Goal: Communication & Community: Answer question/provide support

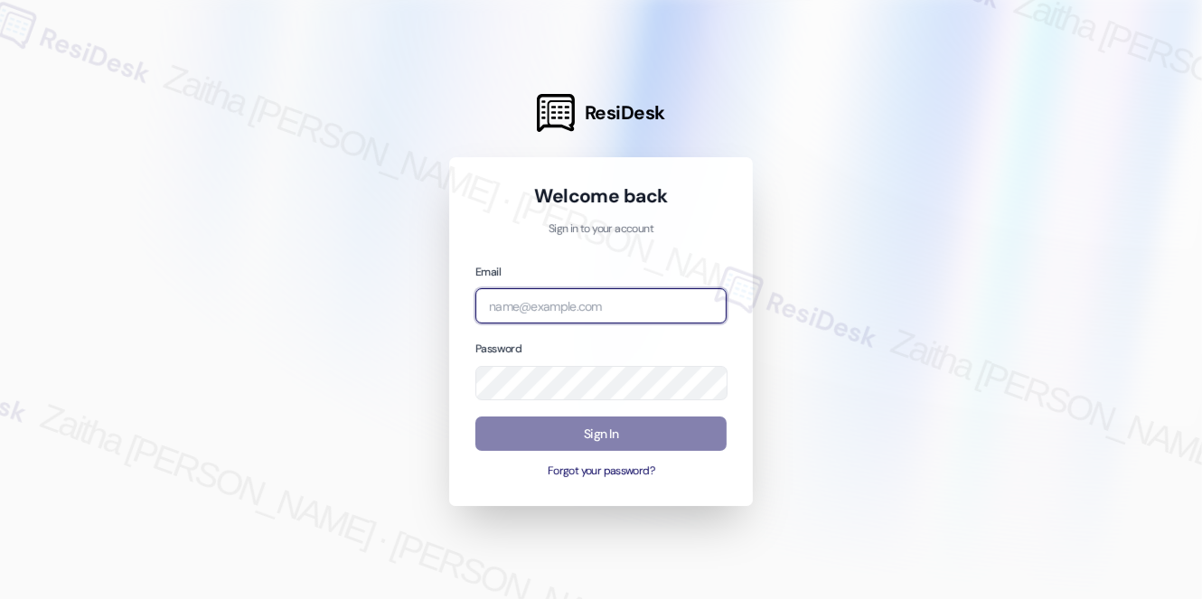
click at [571, 297] on input "email" at bounding box center [601, 305] width 251 height 35
type input "automated-surveys-a_c_lewis-zaitha.mae.[PERSON_NAME]@a_c_[DOMAIN_NAME]"
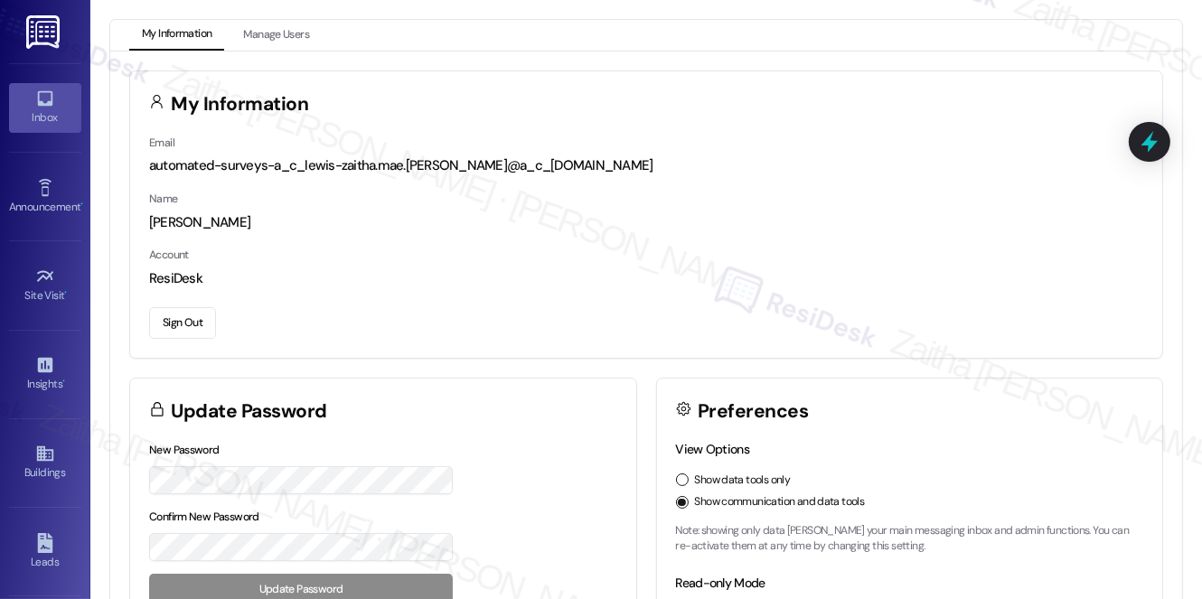
click at [48, 98] on icon at bounding box center [44, 98] width 15 height 15
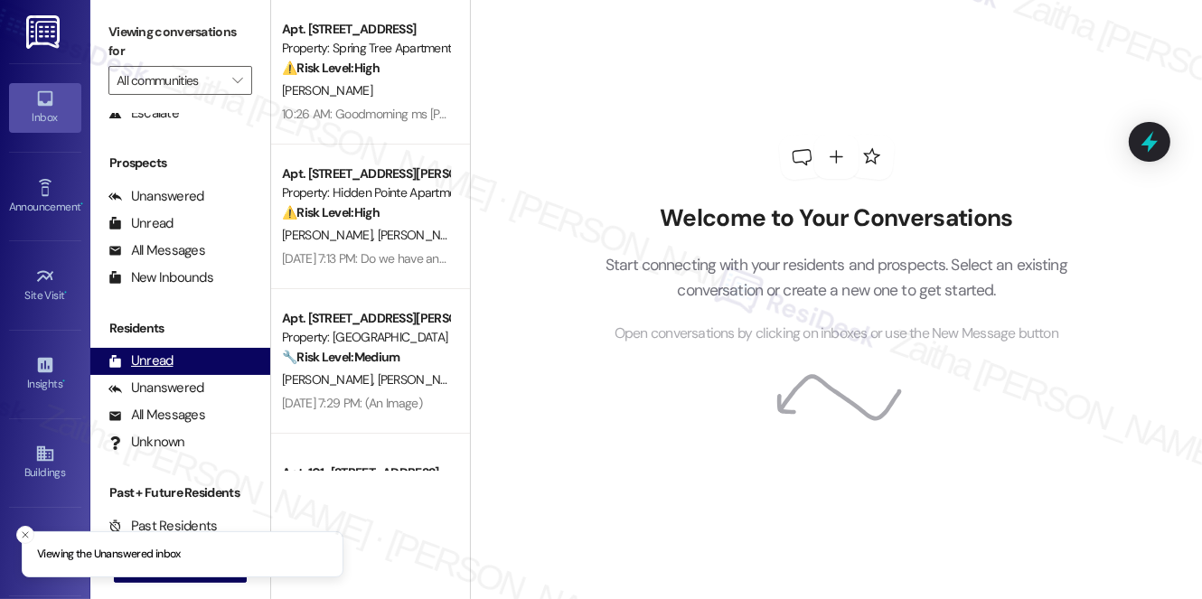
scroll to position [215, 0]
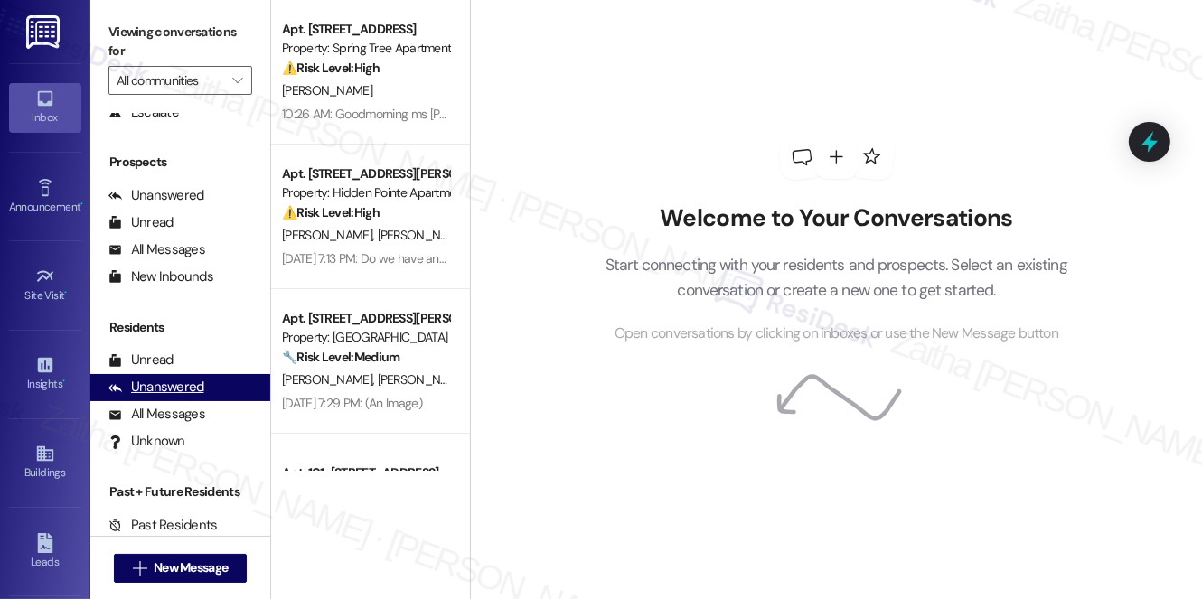
click at [164, 382] on div "Unanswered" at bounding box center [156, 387] width 96 height 19
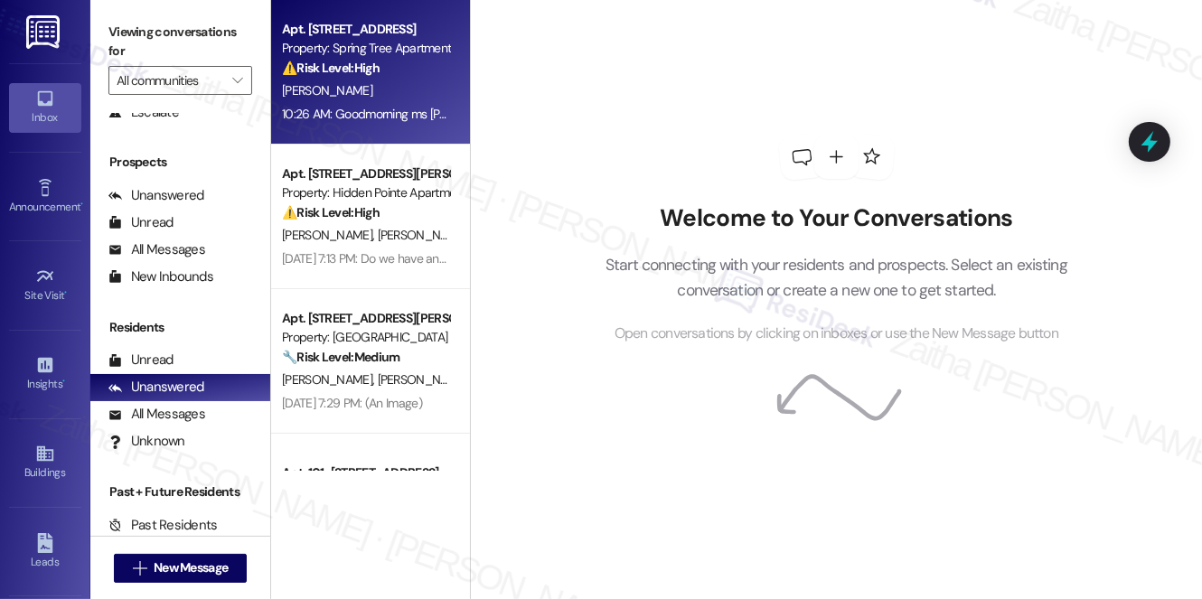
click at [419, 99] on div "[PERSON_NAME]" at bounding box center [365, 91] width 171 height 23
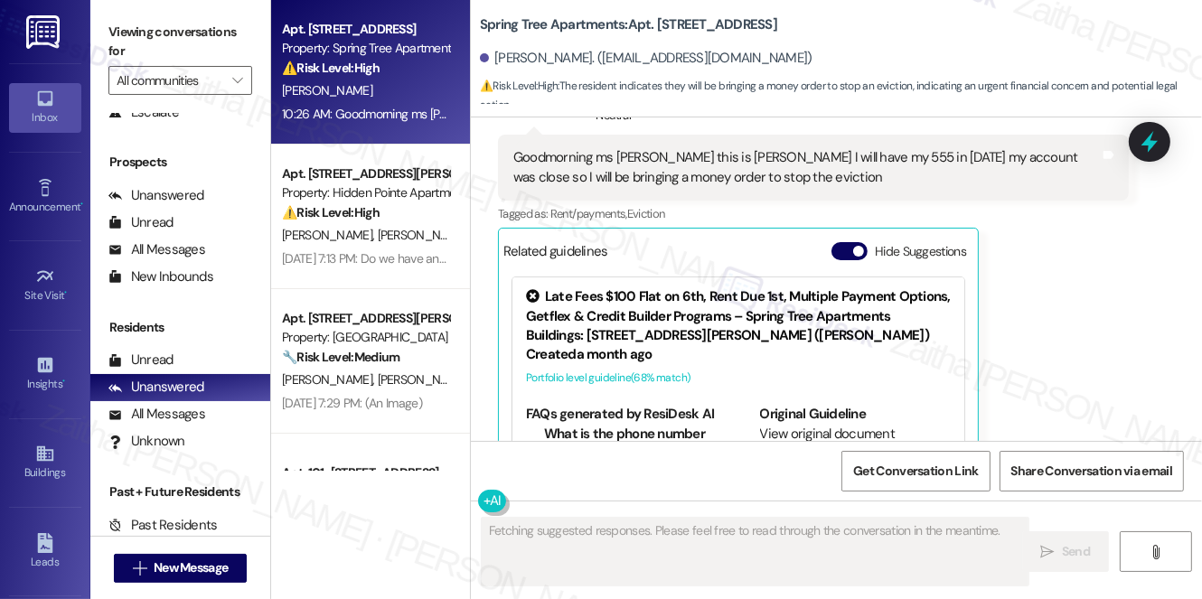
scroll to position [2333, 0]
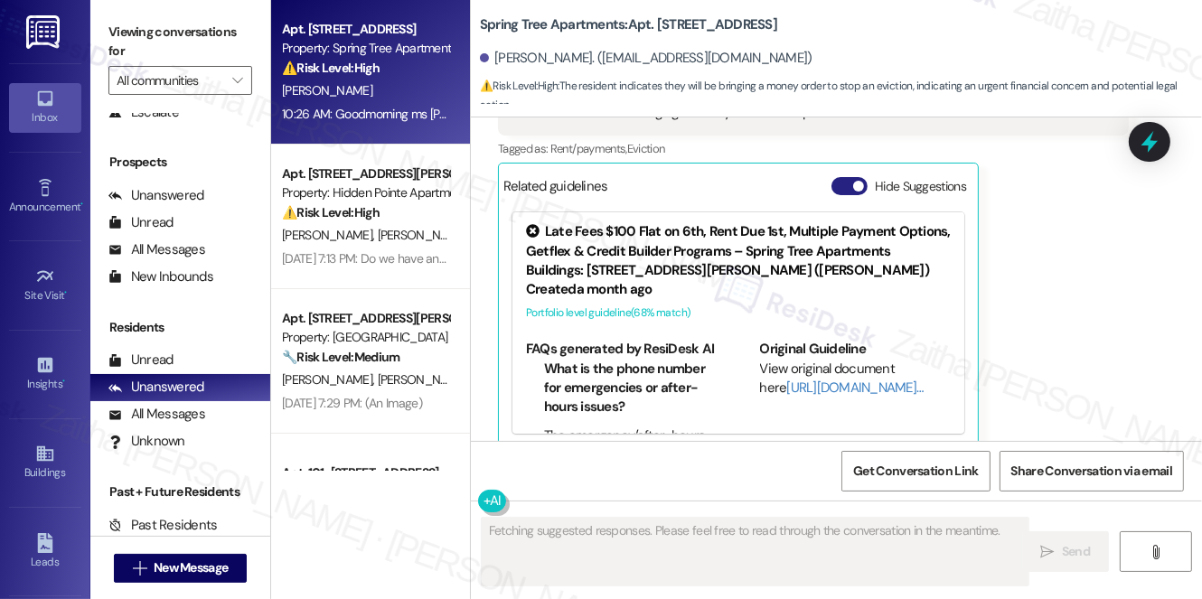
click at [844, 177] on button "Hide Suggestions" at bounding box center [850, 186] width 36 height 18
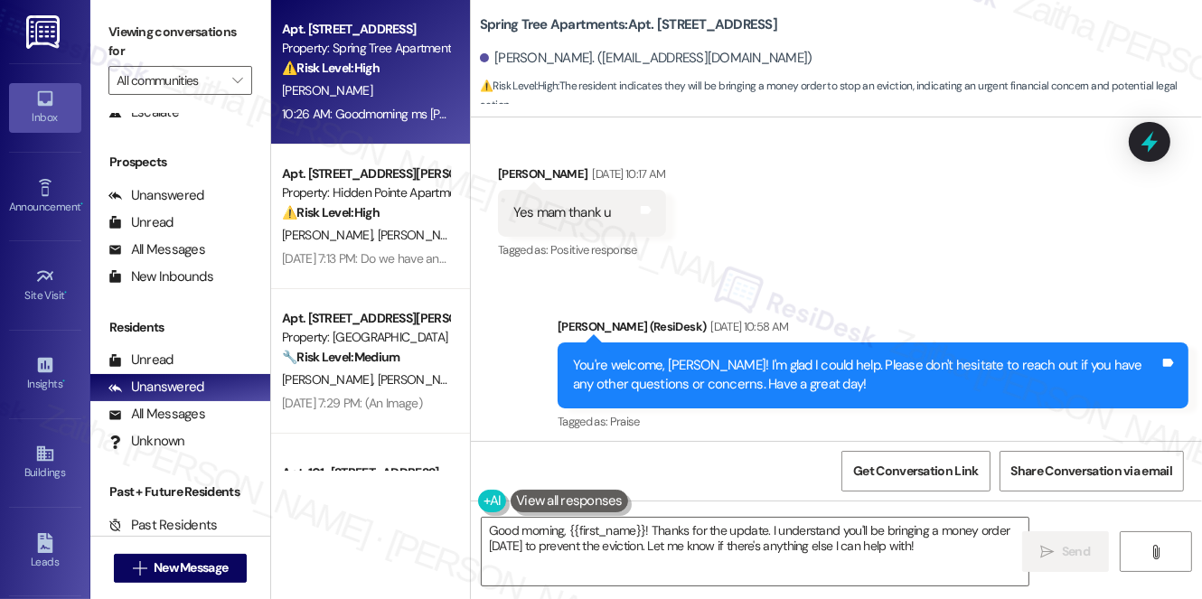
scroll to position [2095, 0]
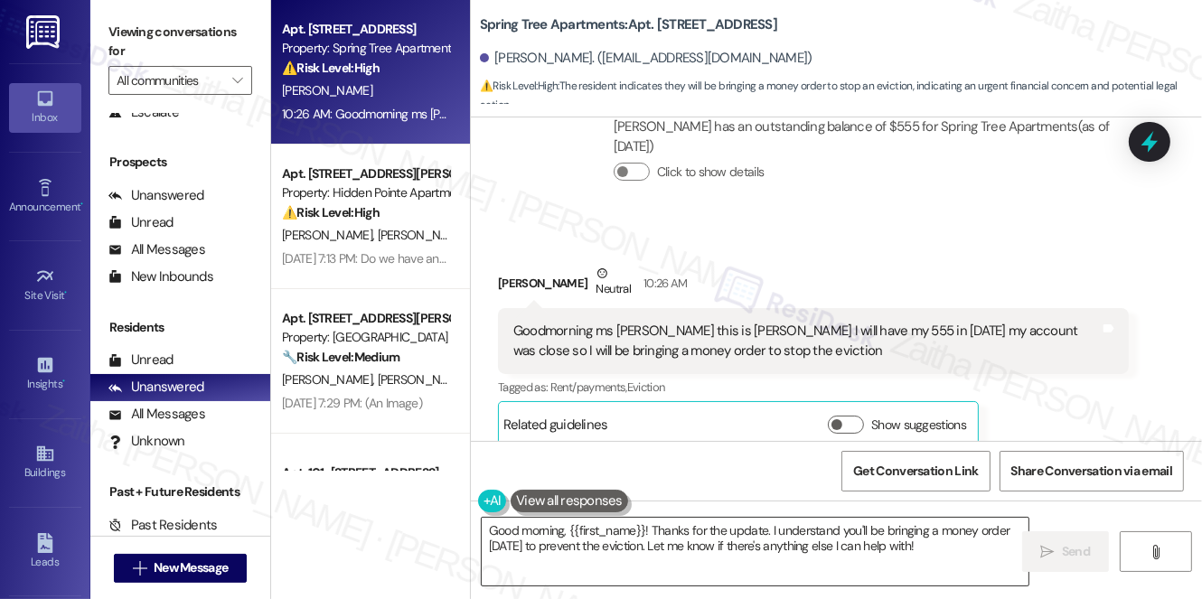
click at [646, 541] on textarea "Good morning, {{first_name}}! Thanks for the update. I understand you'll be bri…" at bounding box center [755, 552] width 547 height 68
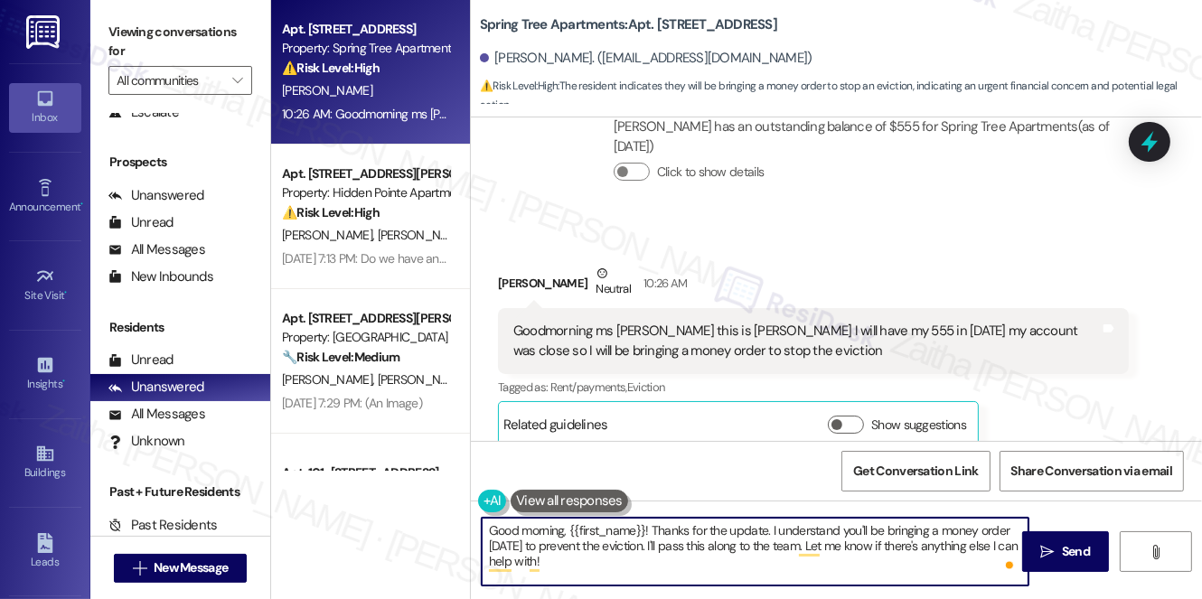
click at [563, 564] on textarea "Good morning, {{first_name}}! Thanks for the update. I understand you'll be bri…" at bounding box center [755, 552] width 547 height 68
click at [806, 542] on textarea "Good morning, {{first_name}}! Thanks for the update. I understand you'll be bri…" at bounding box center [755, 552] width 547 height 68
type textarea "Good morning, {{first_name}}! Thanks for the update. I understand you'll be bri…"
click at [1068, 545] on span "Send" at bounding box center [1076, 551] width 28 height 19
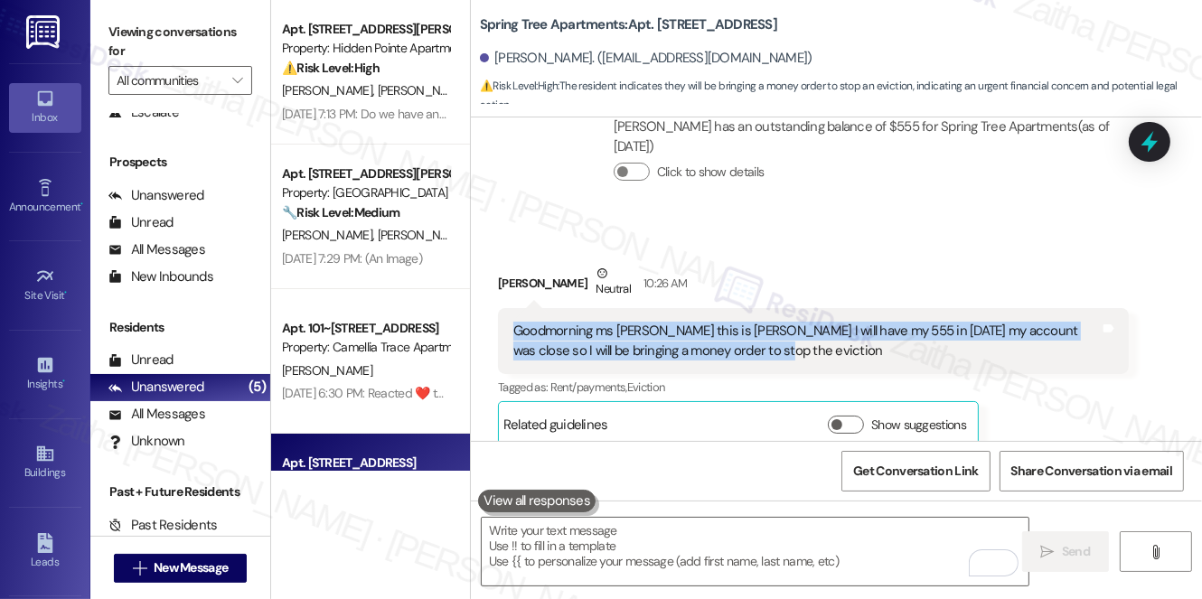
drag, startPoint x: 511, startPoint y: 309, endPoint x: 770, endPoint y: 344, distance: 261.7
click at [770, 344] on div "Goodmorning ms [PERSON_NAME] this is [PERSON_NAME] I will have my 555 in [DATE]…" at bounding box center [813, 341] width 631 height 66
copy div "Goodmorning ms [PERSON_NAME] this is [PERSON_NAME] I will have my 555 in [DATE]…"
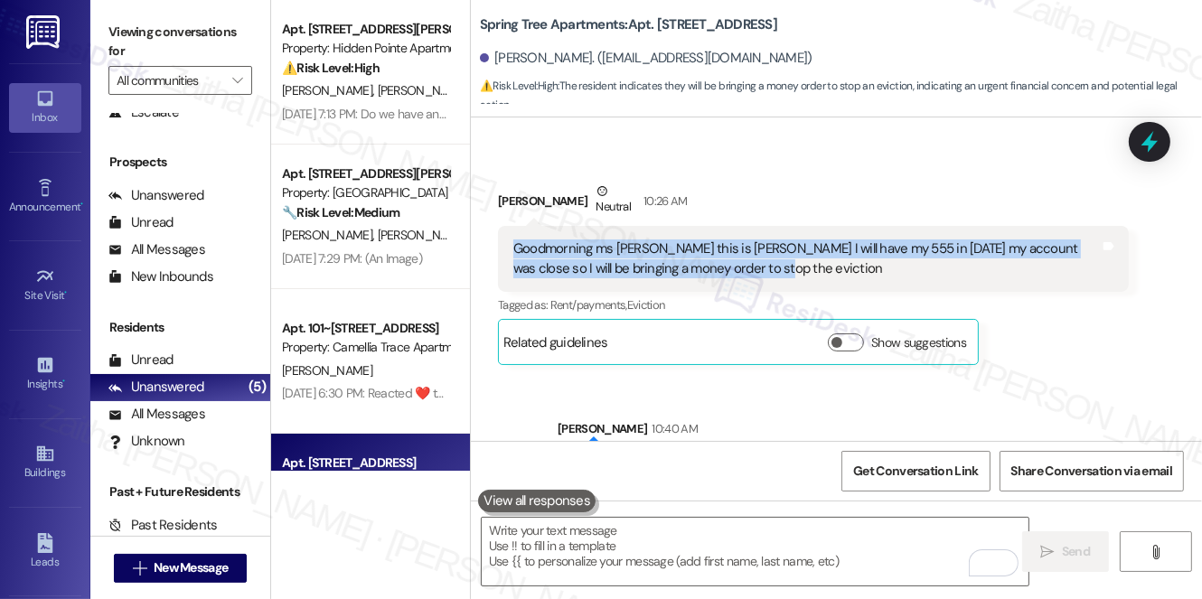
scroll to position [2259, 0]
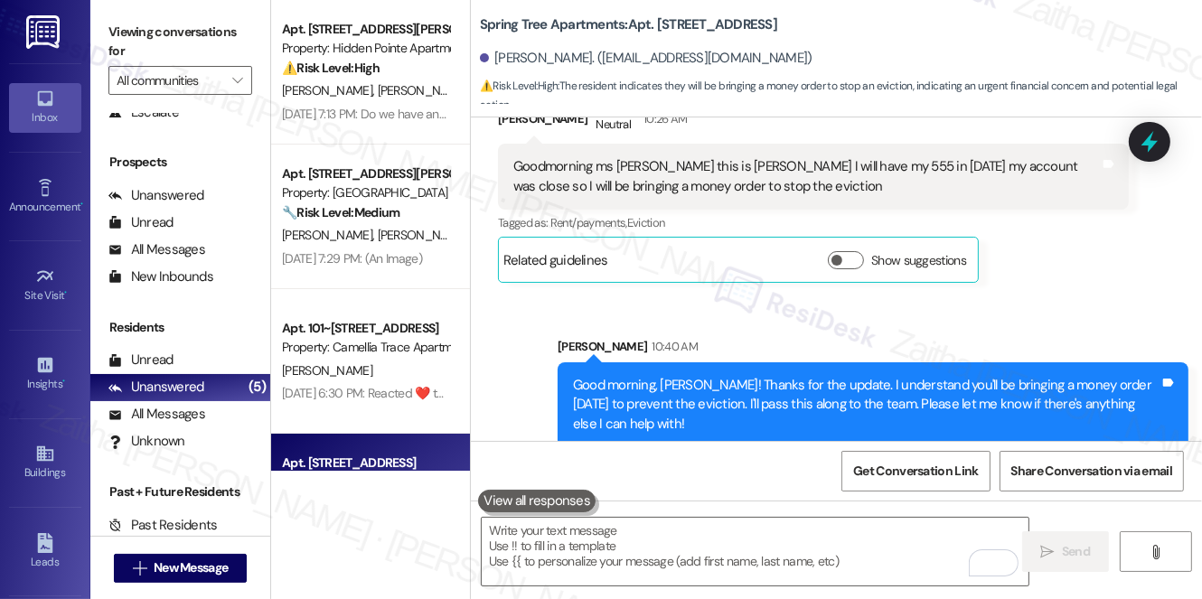
click at [1120, 257] on div "[PERSON_NAME] Neutral 10:26 AM Goodmorning ms [PERSON_NAME] this is [PERSON_NAM…" at bounding box center [813, 191] width 631 height 184
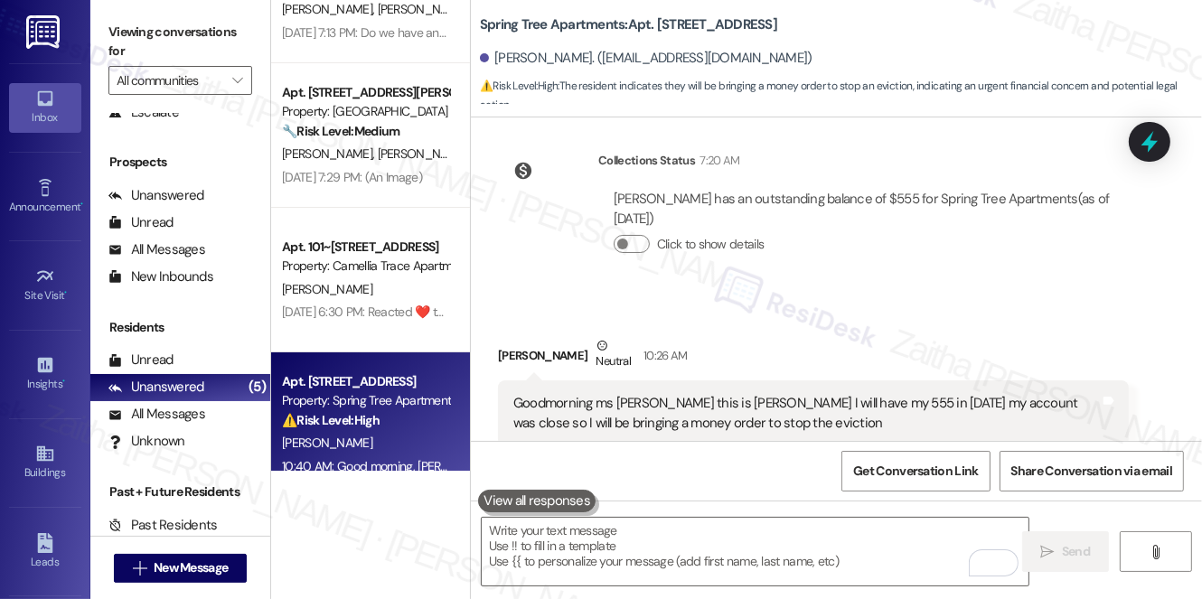
scroll to position [1931, 0]
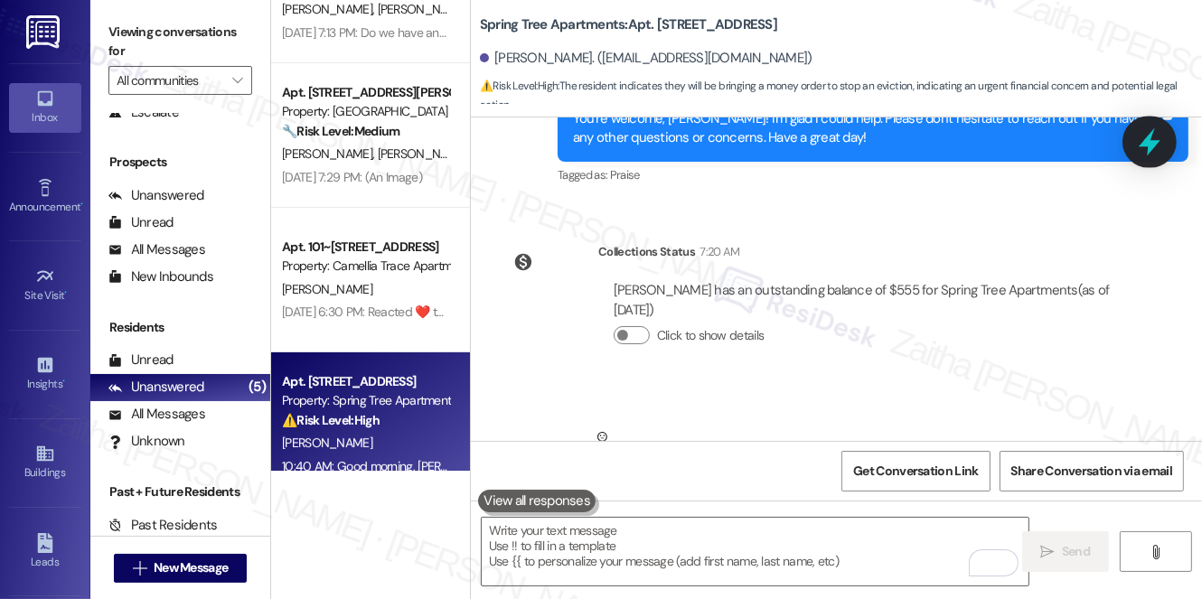
click at [1162, 153] on icon at bounding box center [1150, 142] width 31 height 31
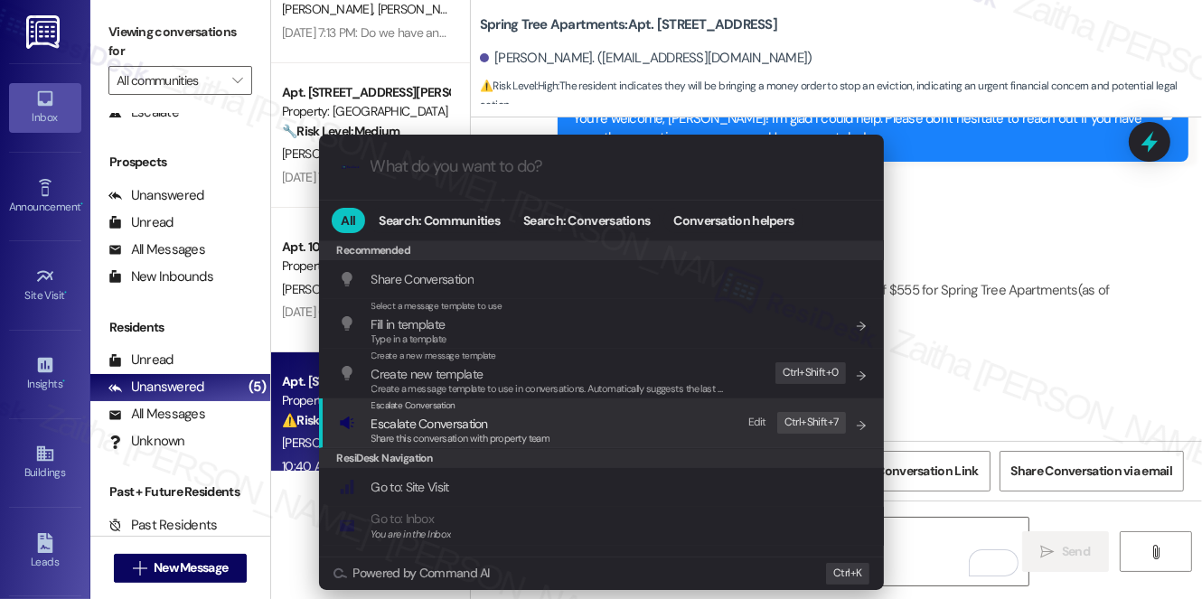
click at [463, 426] on span "Escalate Conversation" at bounding box center [430, 424] width 117 height 16
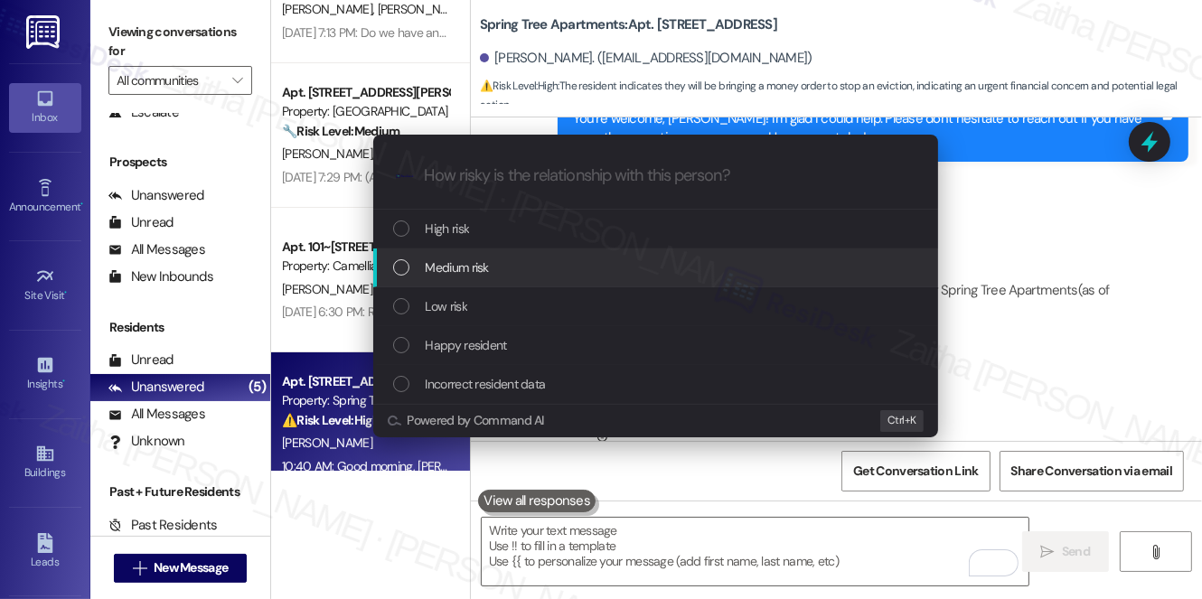
click at [472, 269] on span "Medium risk" at bounding box center [457, 268] width 63 height 20
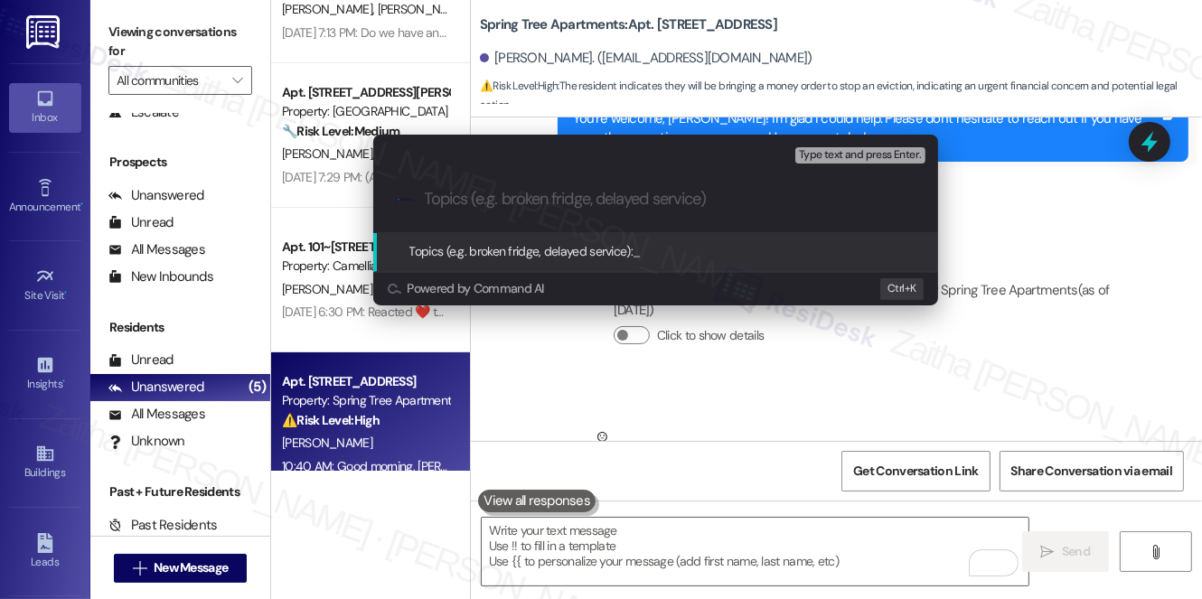
click at [1061, 384] on div "Escalate Conversation Medium risk Topics (e.g. broken fridge, delayed service) …" at bounding box center [601, 299] width 1202 height 599
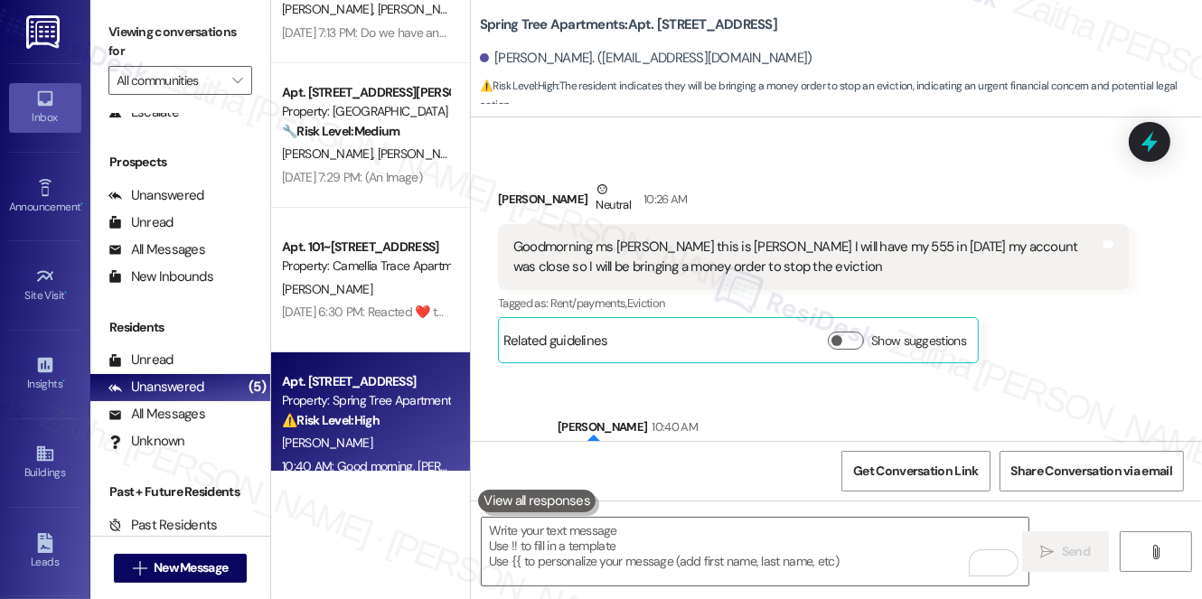
scroll to position [2096, 0]
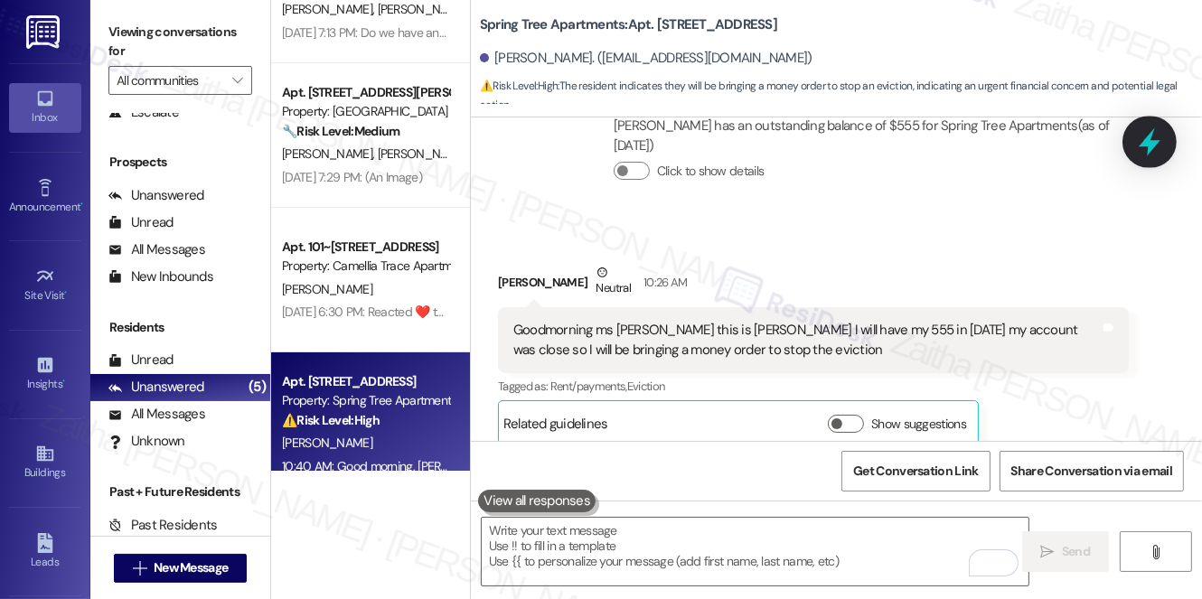
click at [1155, 134] on icon at bounding box center [1150, 142] width 31 height 31
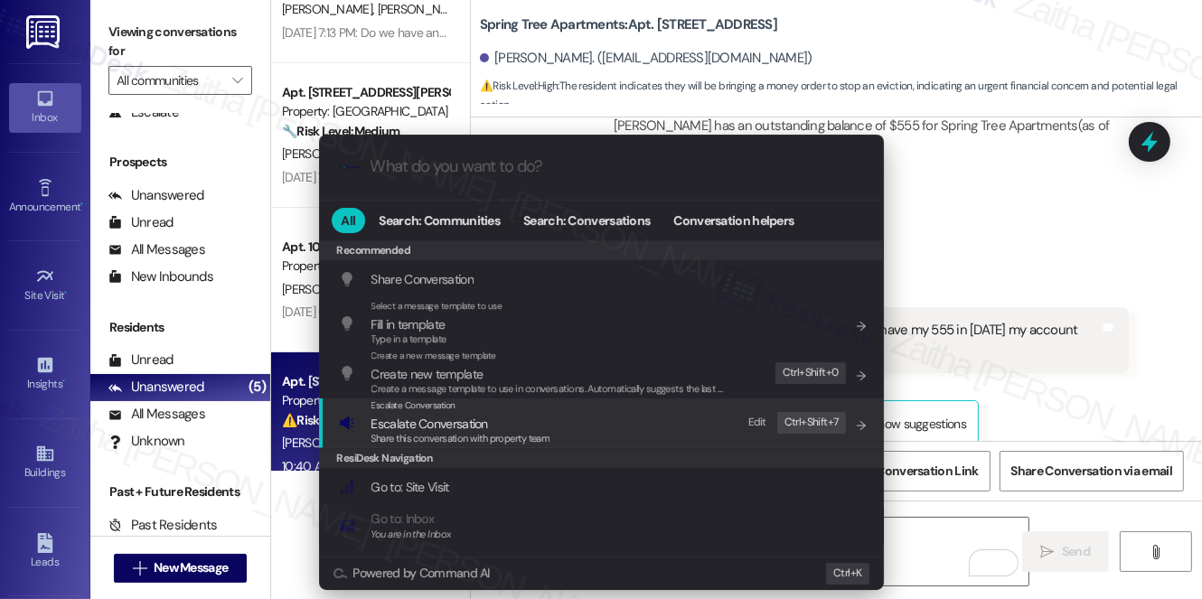
click at [464, 420] on span "Escalate Conversation" at bounding box center [430, 424] width 117 height 16
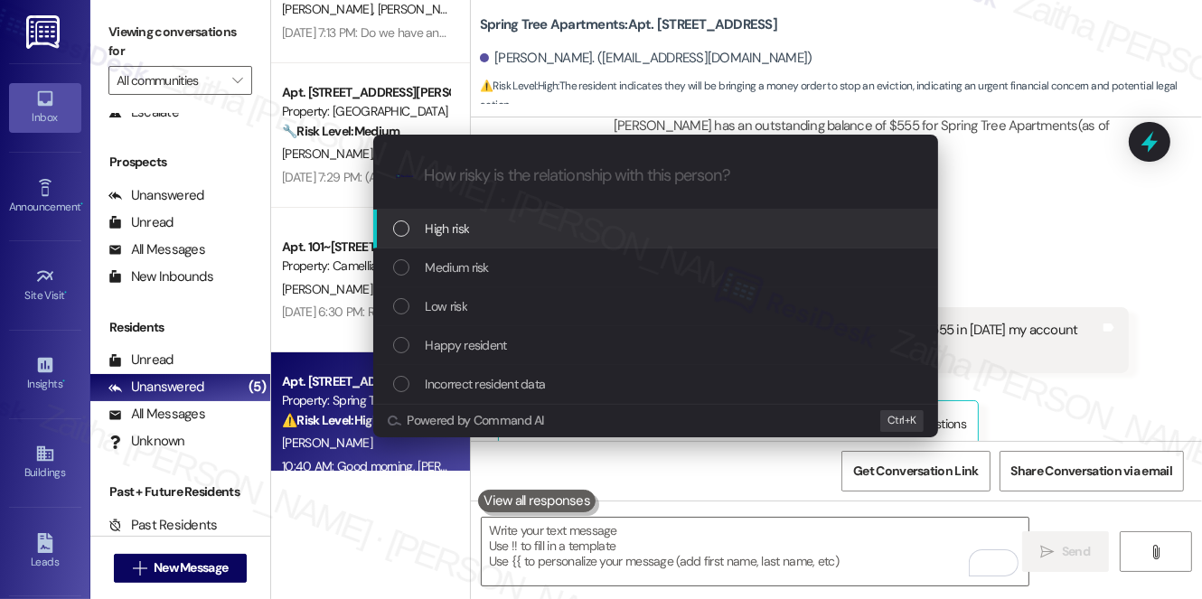
click at [551, 220] on div "High risk" at bounding box center [657, 229] width 529 height 20
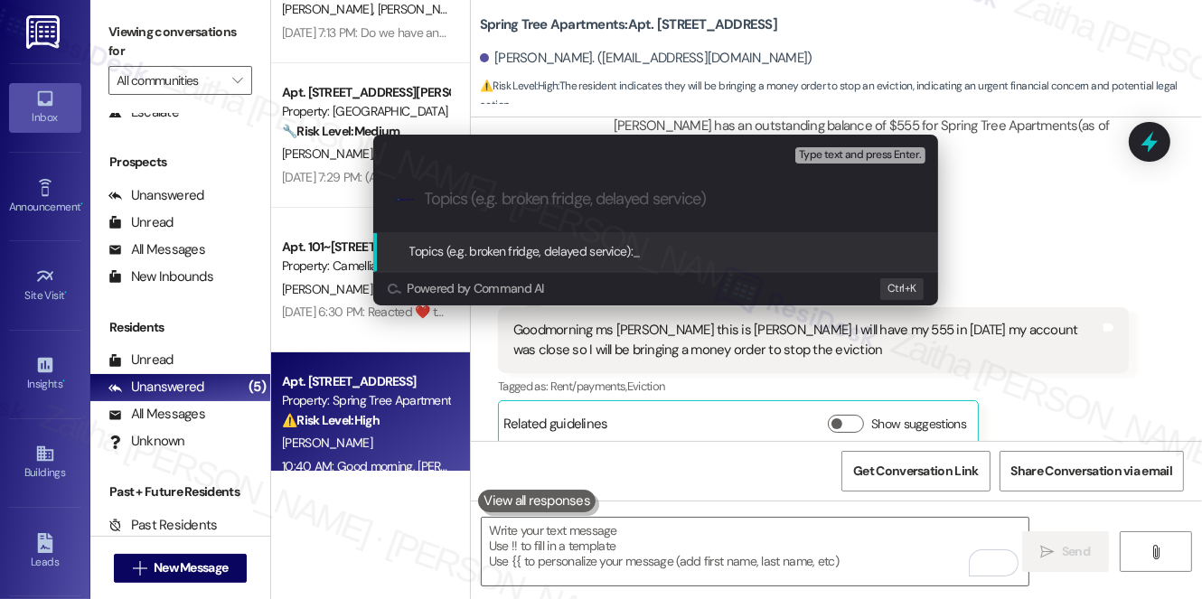
click at [1020, 213] on div "Escalate Conversation High risk Topics (e.g. broken fridge, delayed service) An…" at bounding box center [601, 299] width 1202 height 599
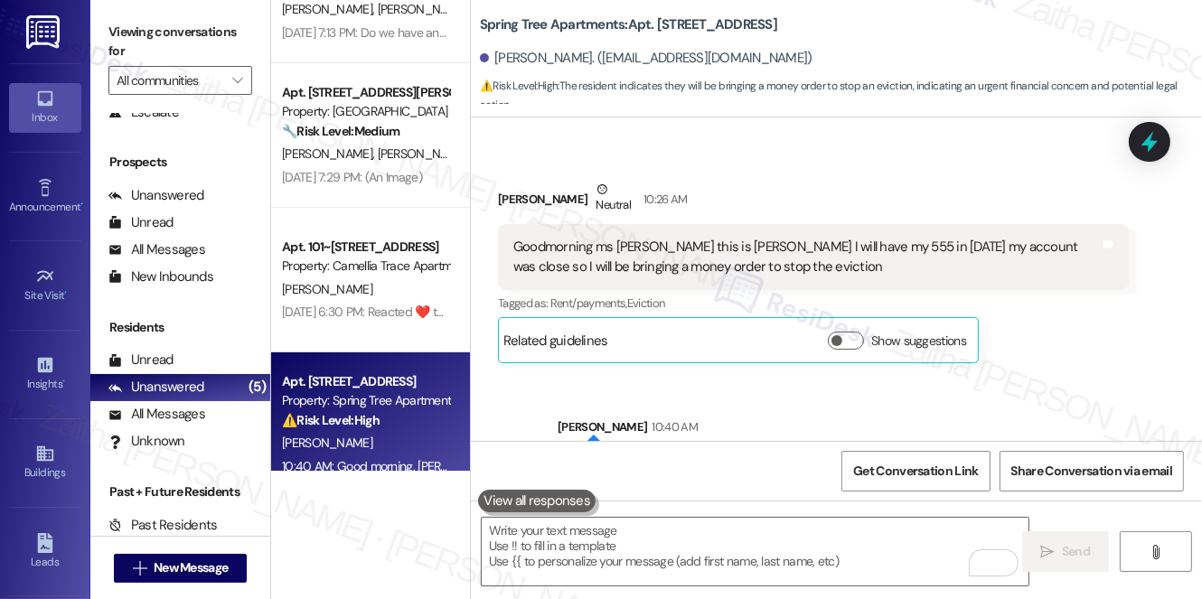
scroll to position [2259, 0]
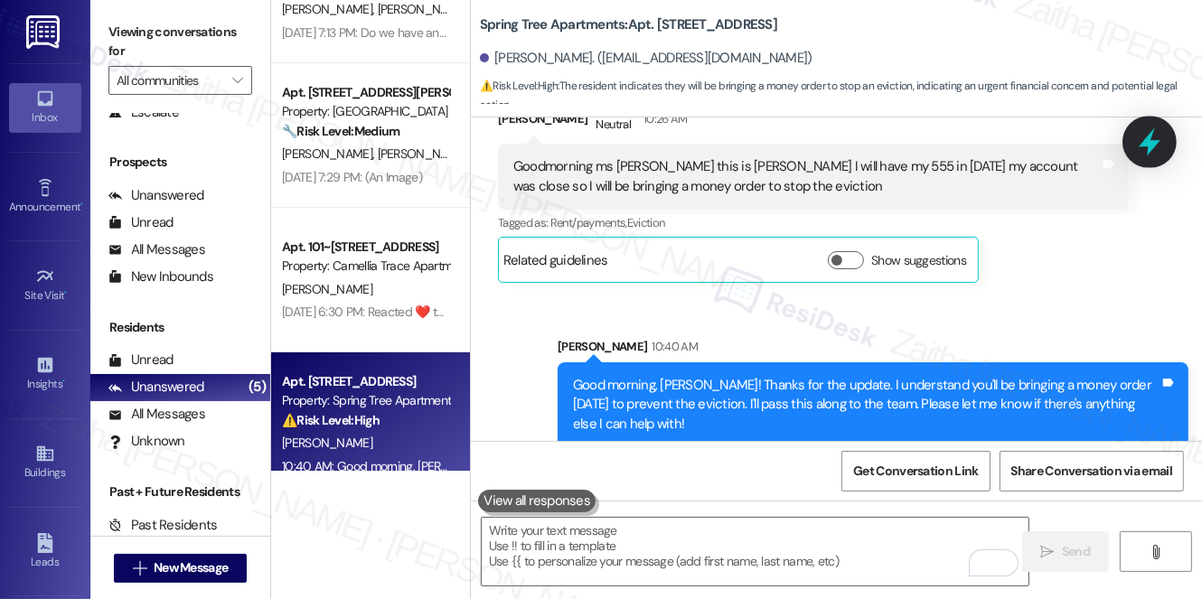
click at [1152, 140] on icon at bounding box center [1150, 142] width 22 height 28
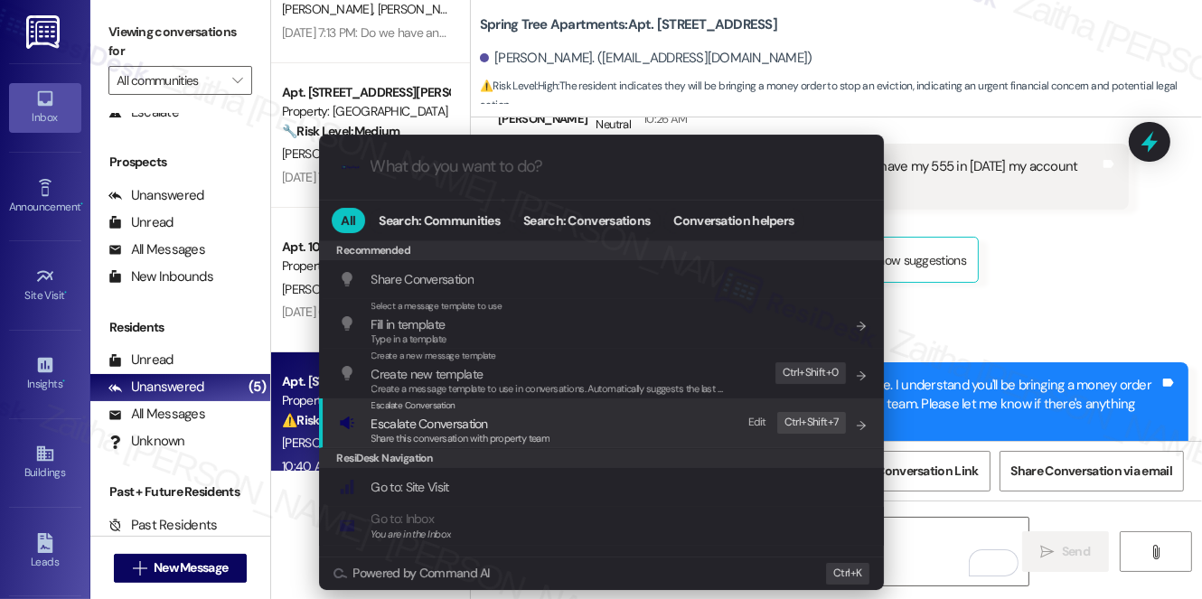
click at [427, 419] on span "Escalate Conversation" at bounding box center [430, 424] width 117 height 16
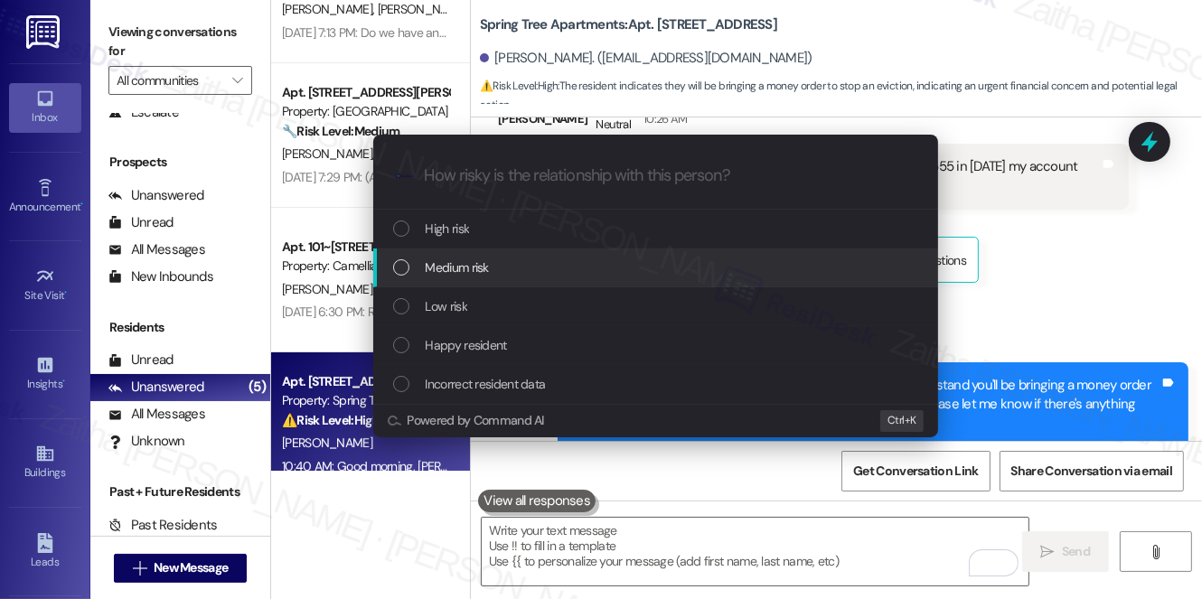
click at [454, 274] on span "Medium risk" at bounding box center [457, 268] width 63 height 20
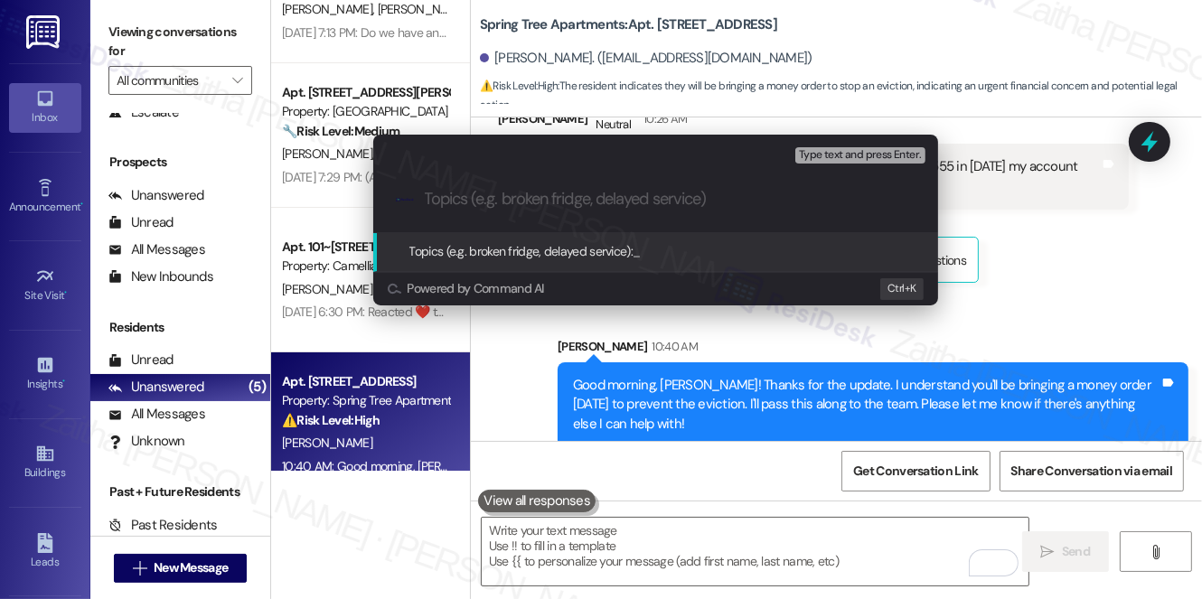
paste input ": Payment Update to Prevent Eviction"
click at [432, 197] on input ": Payment Update to Prevent Eviction" at bounding box center [663, 199] width 476 height 19
type input "Payment Update to Prevent Eviction"
click at [713, 201] on input "Payment Update to Prevent Eviction" at bounding box center [663, 199] width 476 height 19
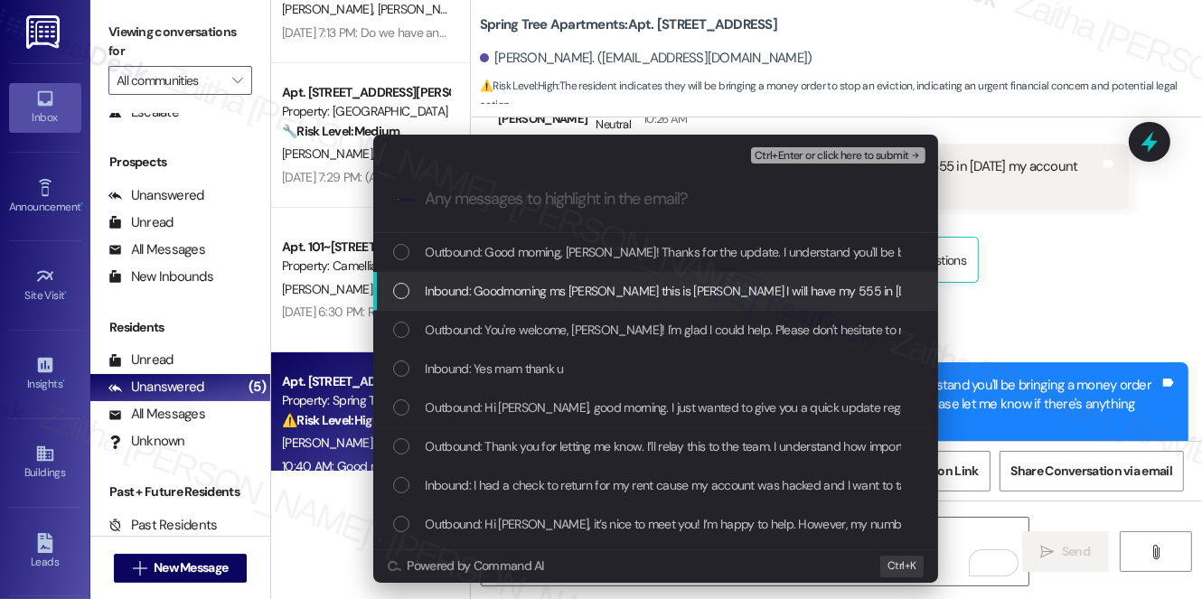
click at [566, 292] on span "Inbound: Goodmorning ms [PERSON_NAME] this is [PERSON_NAME] I will have my 555 …" at bounding box center [881, 291] width 910 height 20
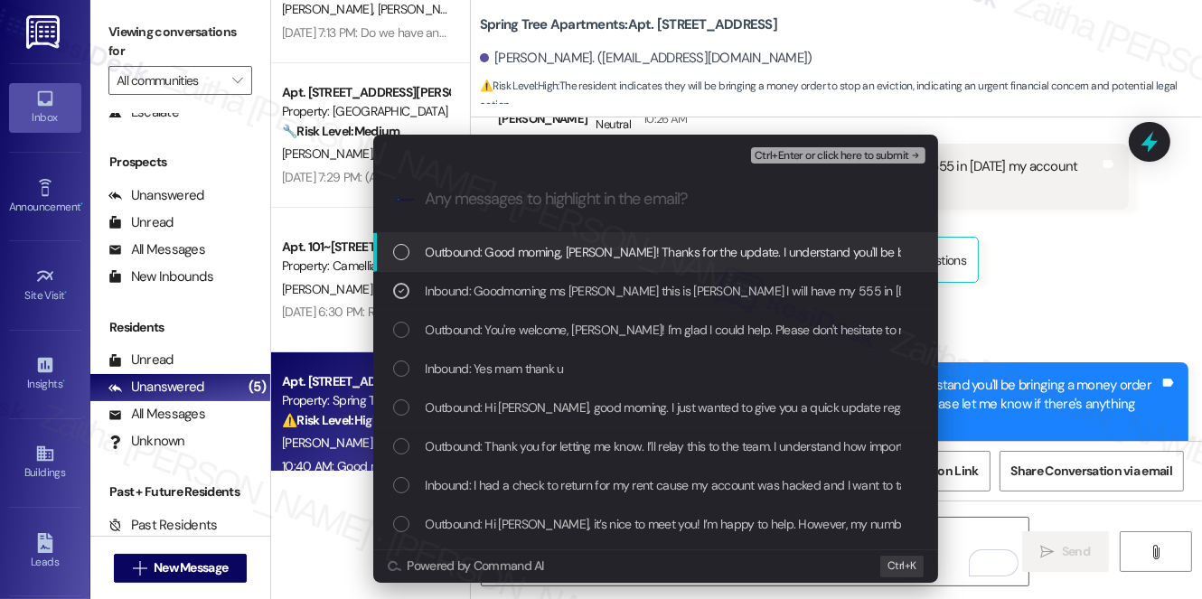
click at [815, 159] on span "Ctrl+Enter or click here to submit" at bounding box center [832, 156] width 155 height 13
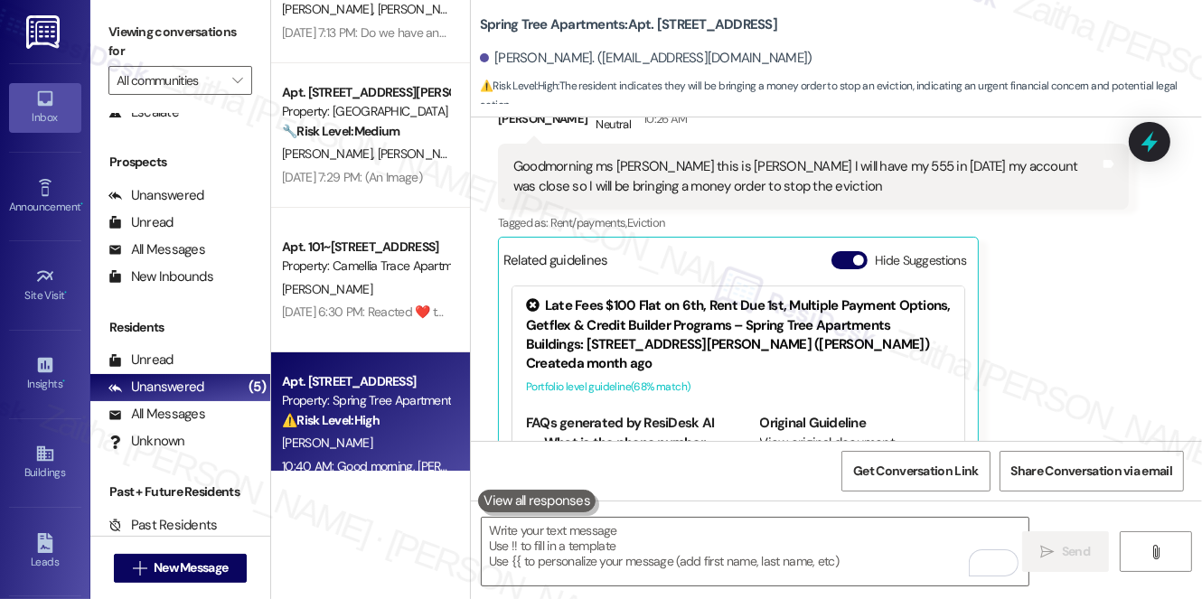
scroll to position [2333, 0]
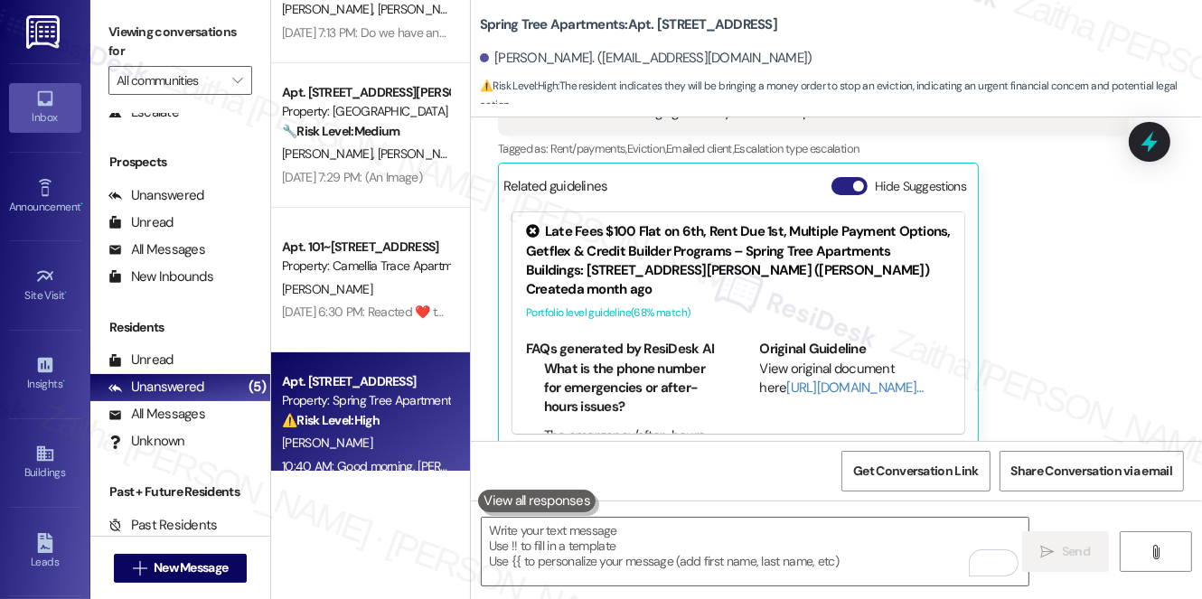
click at [840, 177] on button "Hide Suggestions" at bounding box center [850, 186] width 36 height 18
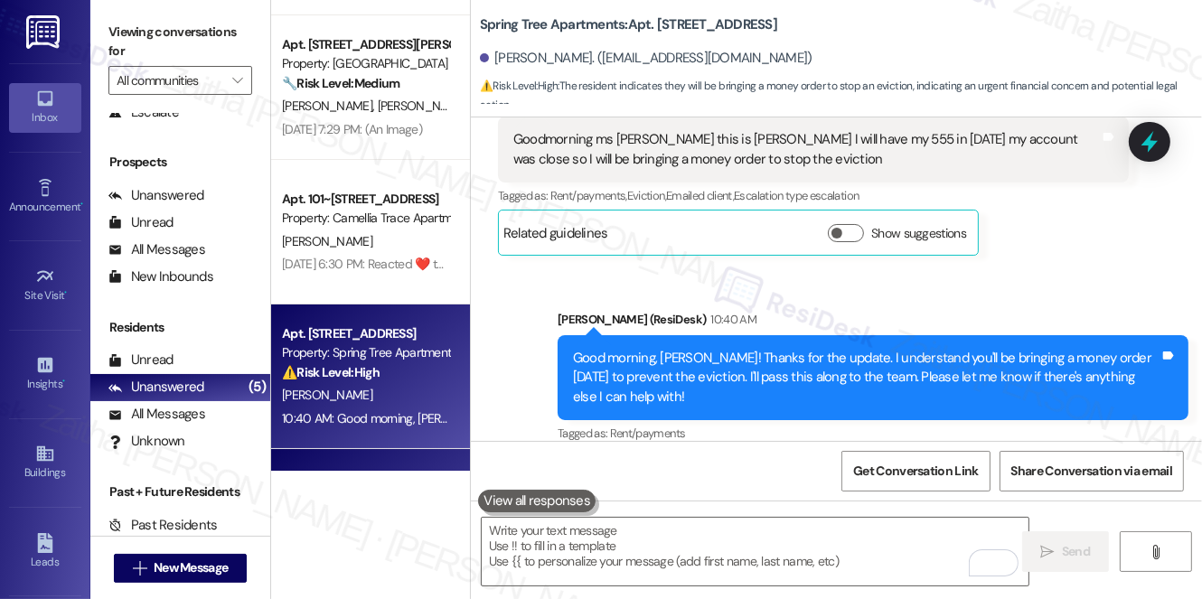
scroll to position [0, 0]
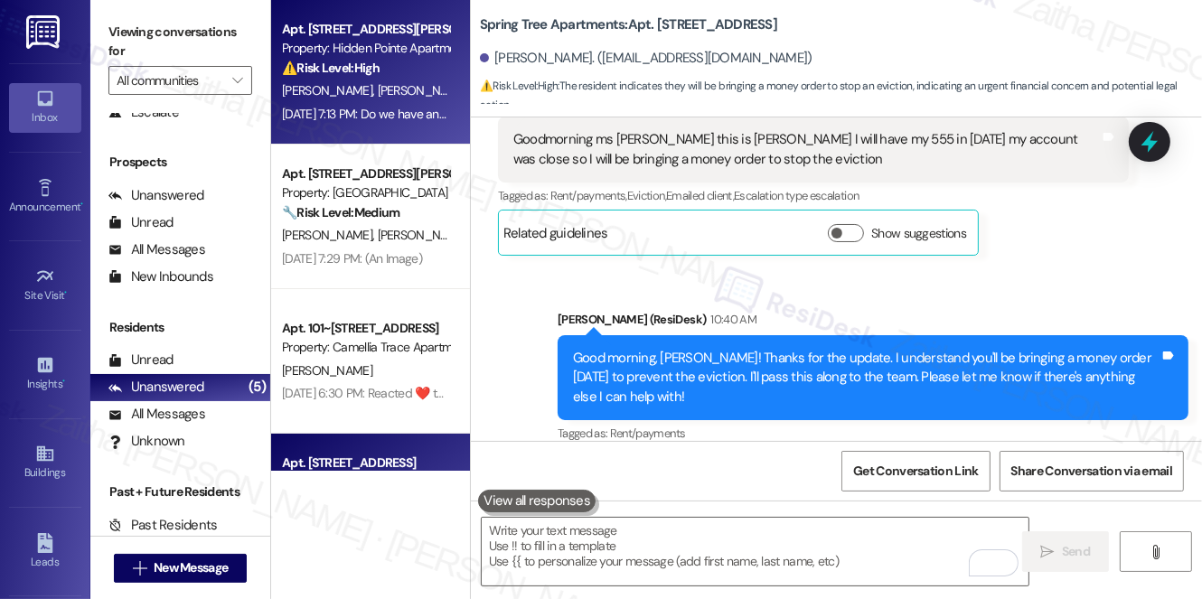
click at [438, 80] on div "[PERSON_NAME] [PERSON_NAME]" at bounding box center [365, 91] width 171 height 23
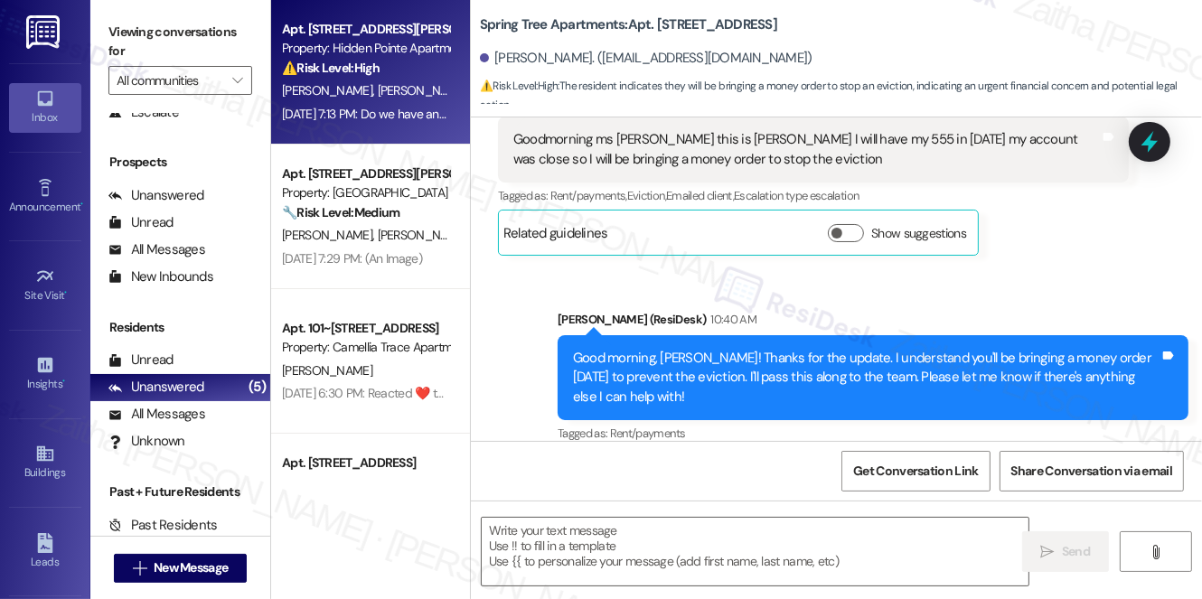
type textarea "Fetching suggested responses. Please feel free to read through the conversation…"
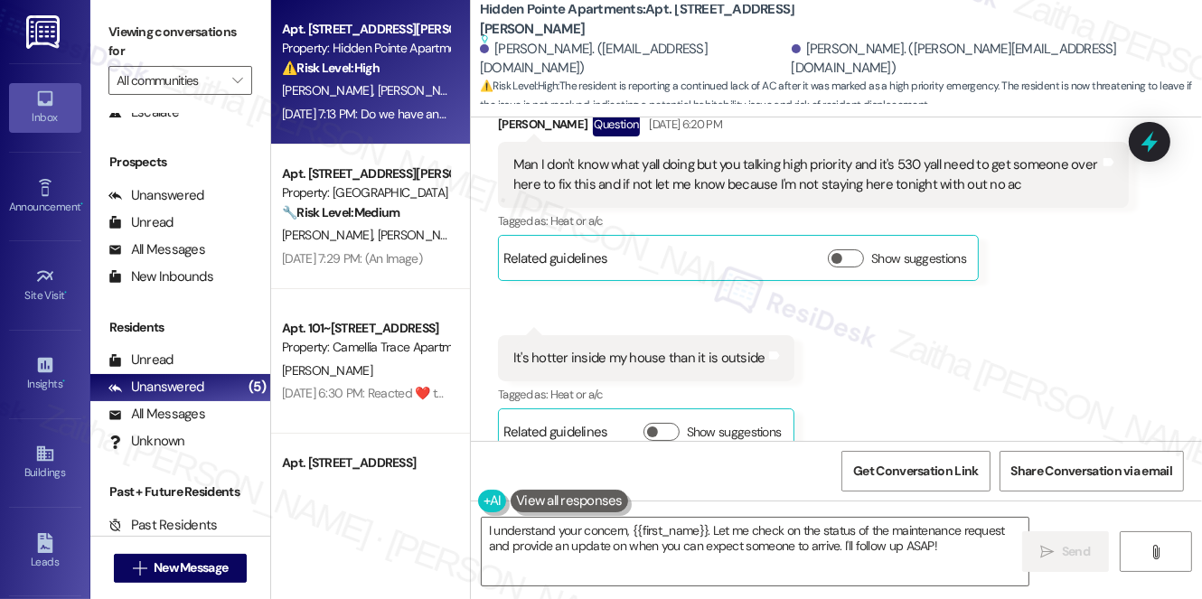
scroll to position [3365, 0]
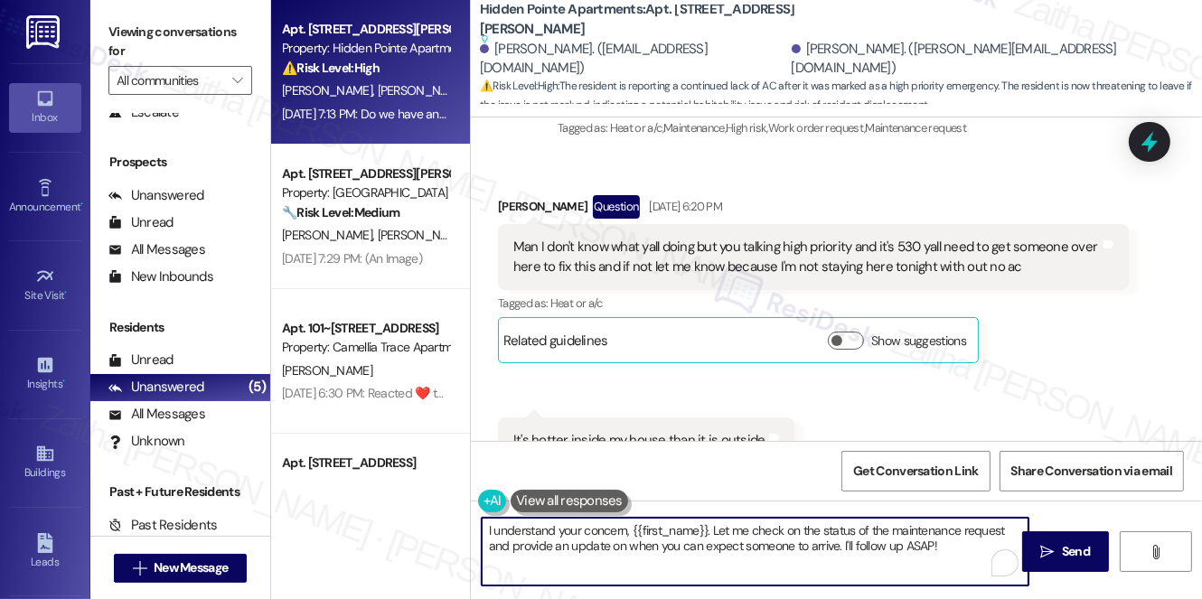
drag, startPoint x: 627, startPoint y: 531, endPoint x: 489, endPoint y: 531, distance: 138.3
click at [489, 531] on textarea "I understand your concern, {{first_name}}. Let me check on the status of the ma…" at bounding box center [755, 552] width 547 height 68
click at [488, 523] on textarea "{{first_name}}. Let me check on the status of the maintenance request and provi…" at bounding box center [755, 552] width 547 height 68
click at [582, 527] on textarea "Hi {{first_name}}. Let me check on the status of the maintenance request and pr…" at bounding box center [755, 552] width 547 height 68
drag, startPoint x: 585, startPoint y: 528, endPoint x: 894, endPoint y: 555, distance: 310.4
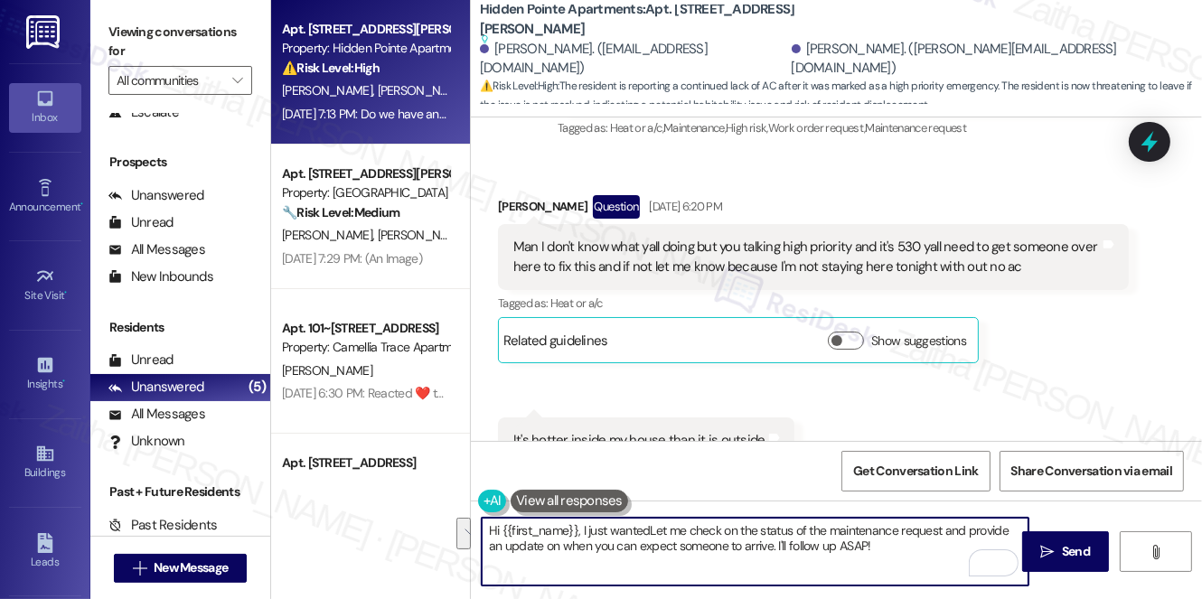
click at [894, 555] on textarea "Hi {{first_name}}, I just wantedLet me check on the status of the maintenance r…" at bounding box center [755, 552] width 547 height 68
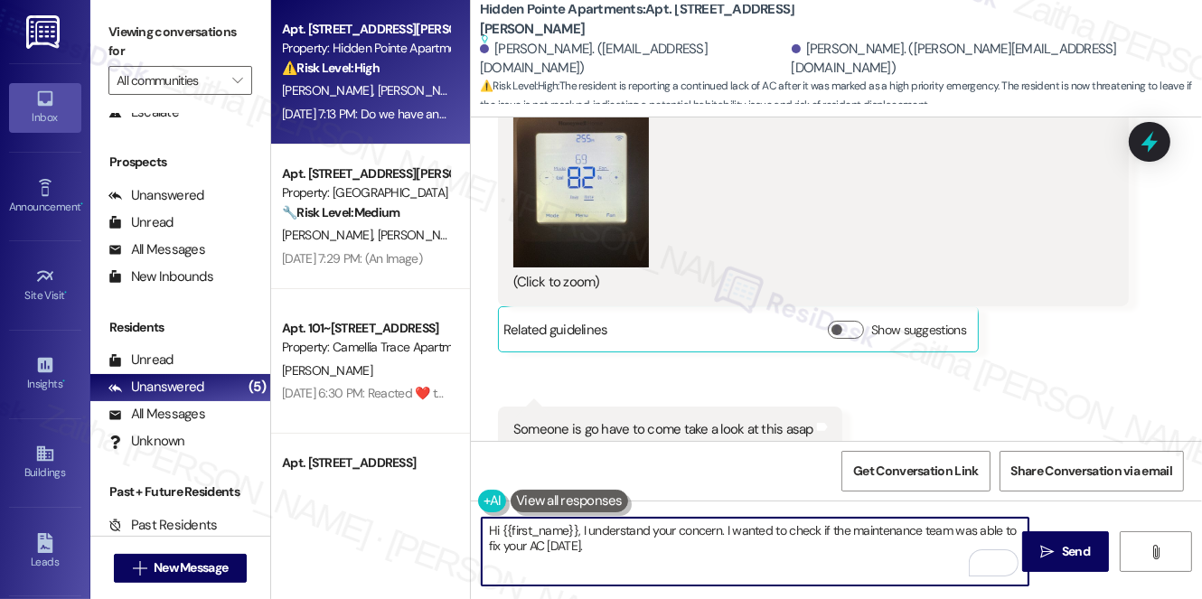
scroll to position [1311, 0]
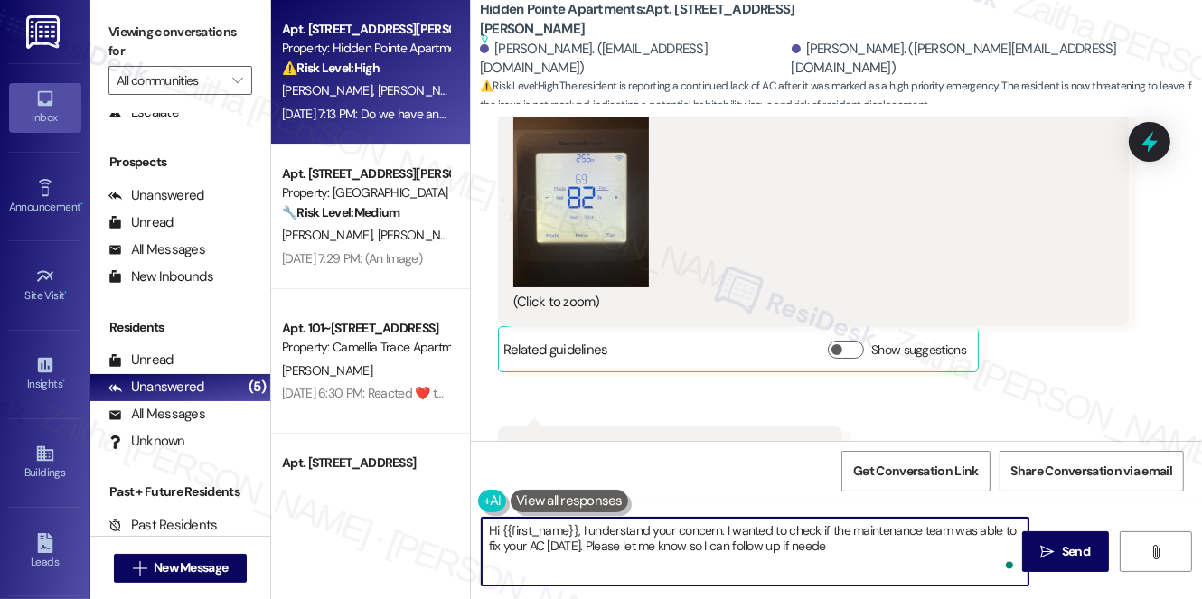
type textarea "Hi {{first_name}}, I understand your concern. I wanted to check if the maintena…"
drag, startPoint x: 491, startPoint y: 533, endPoint x: 881, endPoint y: 567, distance: 391.2
click at [881, 567] on textarea "Hi {{first_name}}, I understand your concern. I wanted to check if the maintena…" at bounding box center [755, 552] width 547 height 68
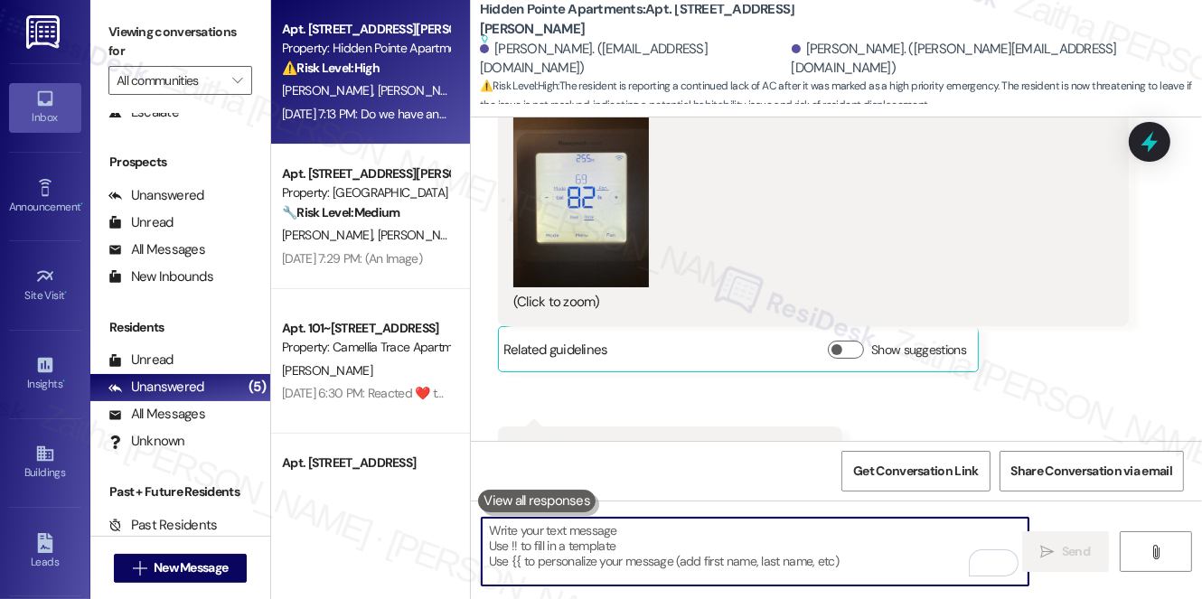
paste textarea "Hi {{first_name}}, I apologize for the inconvenience you’ve experienced. Could …"
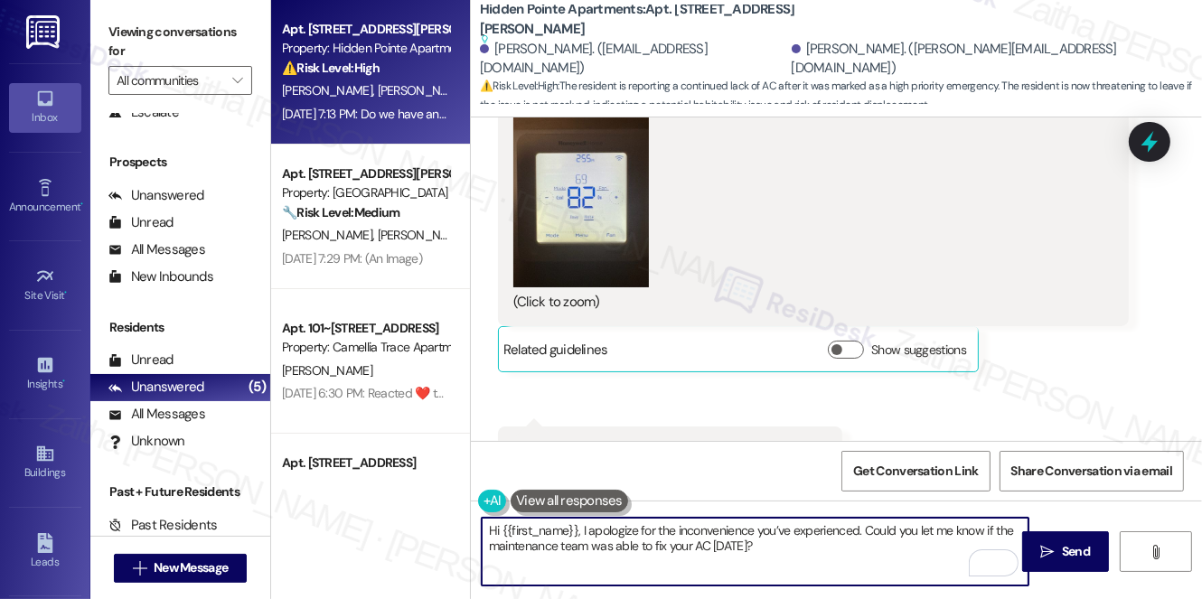
paste textarea "I’ll follow up right away if it’s still not resolved."
click at [872, 545] on textarea "Hi {{first_name}}, I apologize for the inconvenience you’ve experienced. Could …" at bounding box center [755, 552] width 547 height 68
click at [873, 545] on textarea "Hi {{first_name}}, I apologize for the inconvenience you’ve experienced. Could …" at bounding box center [755, 552] width 547 height 68
type textarea "Hi {{first_name}}, I apologize for the inconvenience you’ve experienced. Could …"
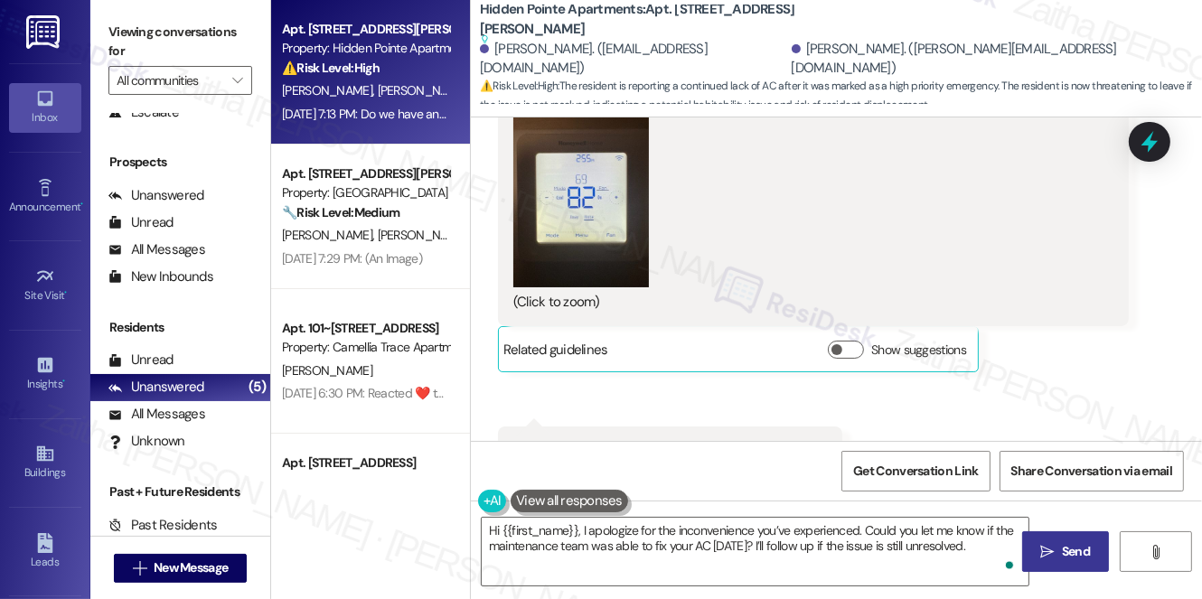
drag, startPoint x: 1071, startPoint y: 544, endPoint x: 957, endPoint y: 508, distance: 120.4
click at [1071, 544] on span "Send" at bounding box center [1076, 551] width 28 height 19
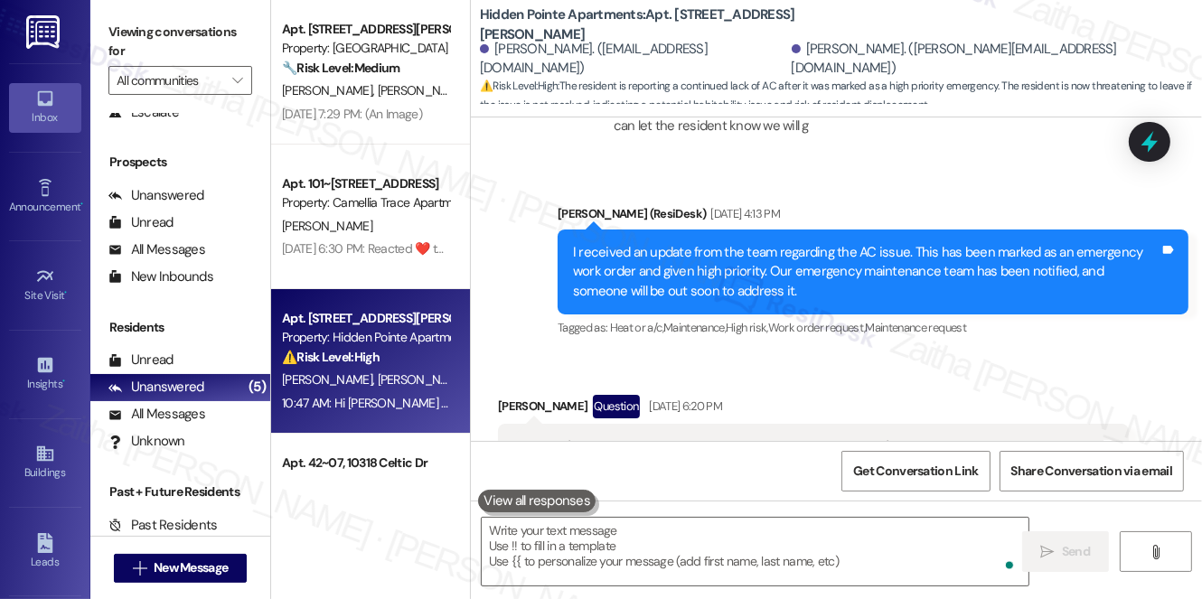
scroll to position [3544, 0]
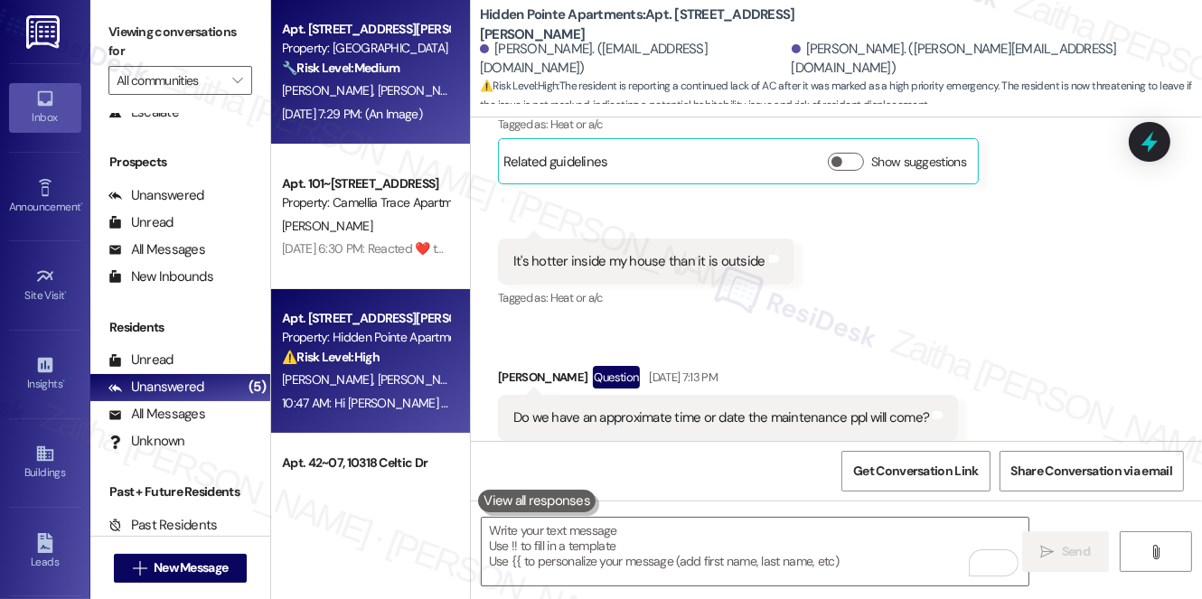
click at [428, 75] on div "🔧 Risk Level: Medium The message reports dog waste, which is a community concer…" at bounding box center [365, 68] width 167 height 19
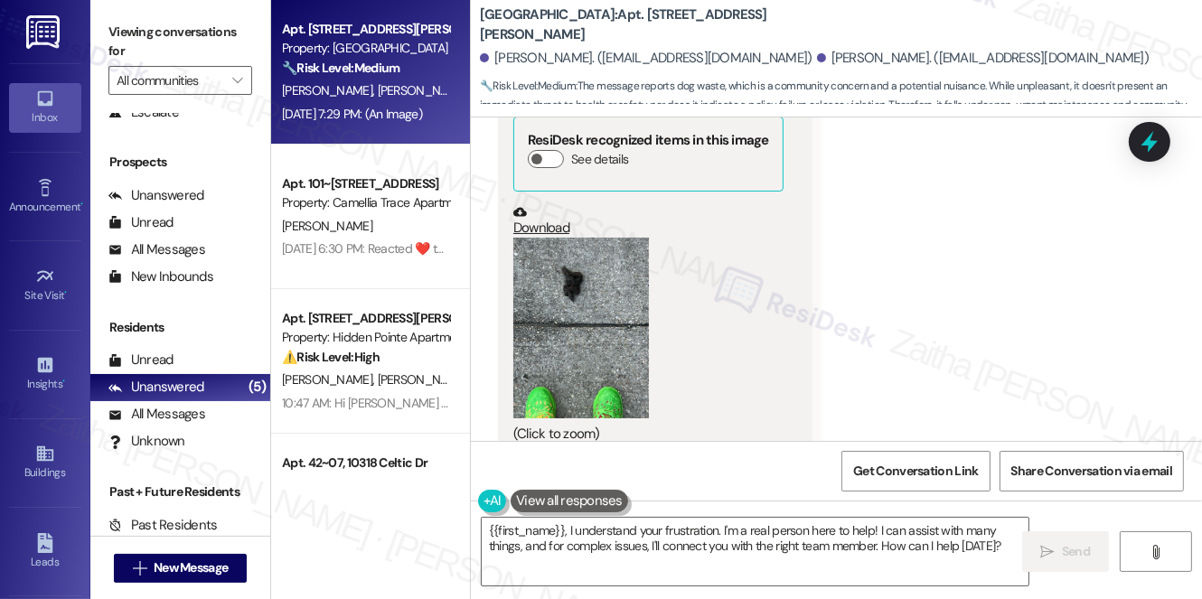
scroll to position [1925, 0]
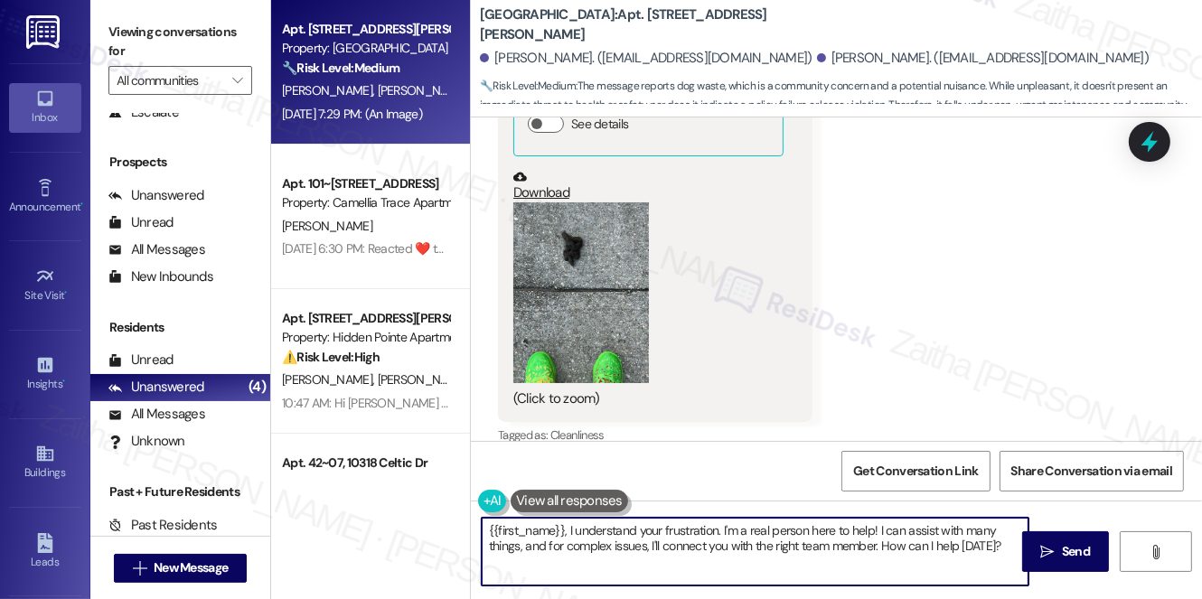
click at [489, 528] on textarea "{{first_name}}, I understand your frustration. I'm a real person here to help! …" at bounding box center [755, 552] width 547 height 68
click at [580, 528] on textarea "Hi {{first_name}}, I understand your frustration. I'm a real person here to hel…" at bounding box center [755, 552] width 547 height 68
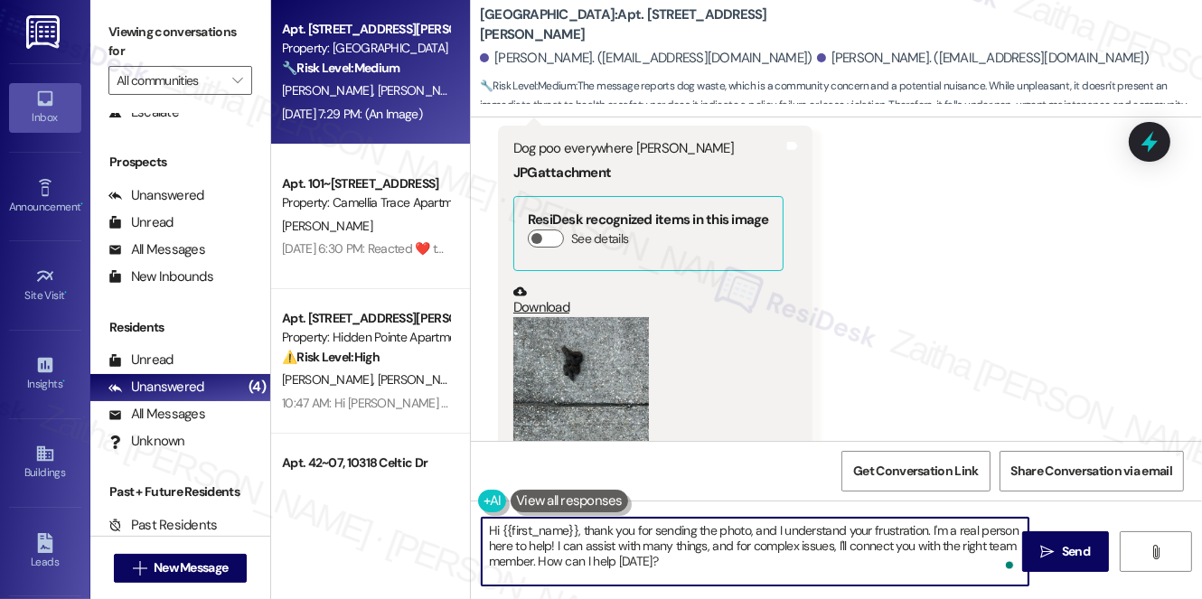
scroll to position [1760, 0]
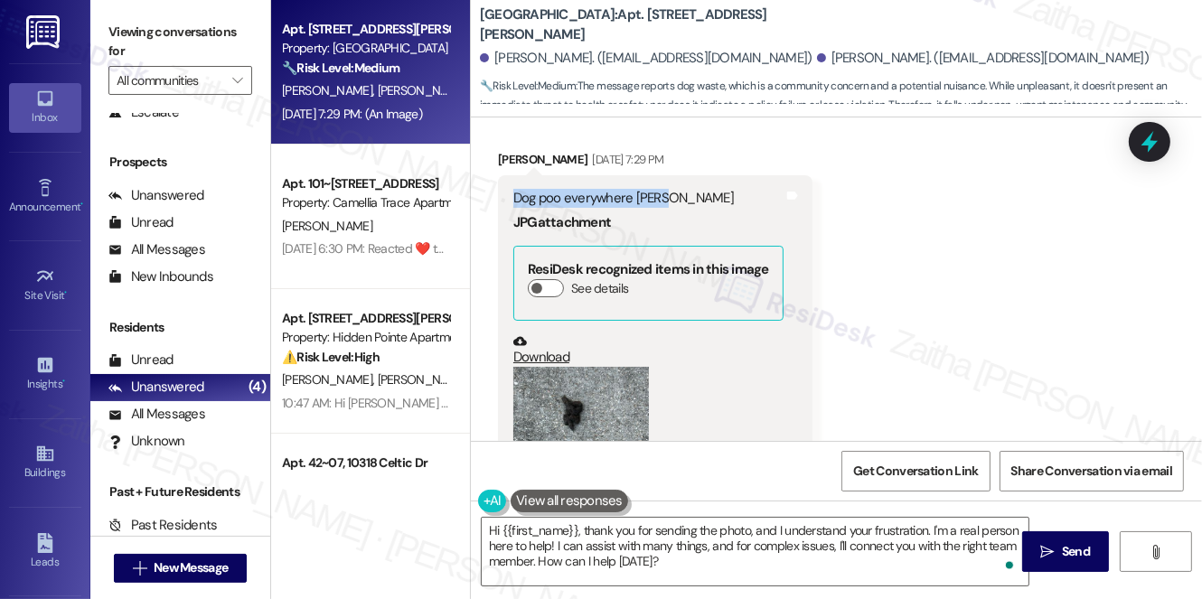
drag, startPoint x: 501, startPoint y: 182, endPoint x: 735, endPoint y: 180, distance: 234.2
click at [735, 180] on div "Dog poo everywhere [PERSON_NAME] JPG attachment ResiDesk recognized items in th…" at bounding box center [655, 380] width 315 height 411
copy div "Dog poo everywhere [PERSON_NAME]"
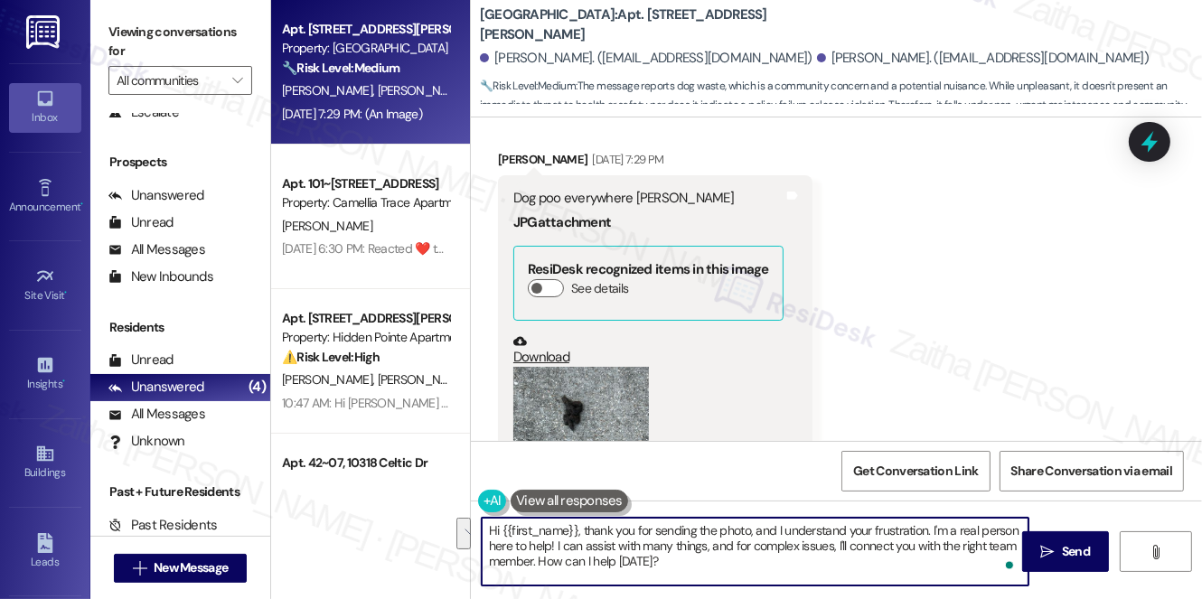
drag, startPoint x: 561, startPoint y: 544, endPoint x: 710, endPoint y: 570, distance: 150.6
click at [710, 570] on textarea "Hi {{first_name}}, thank you for sending the photo, and I understand your frust…" at bounding box center [755, 552] width 547 height 68
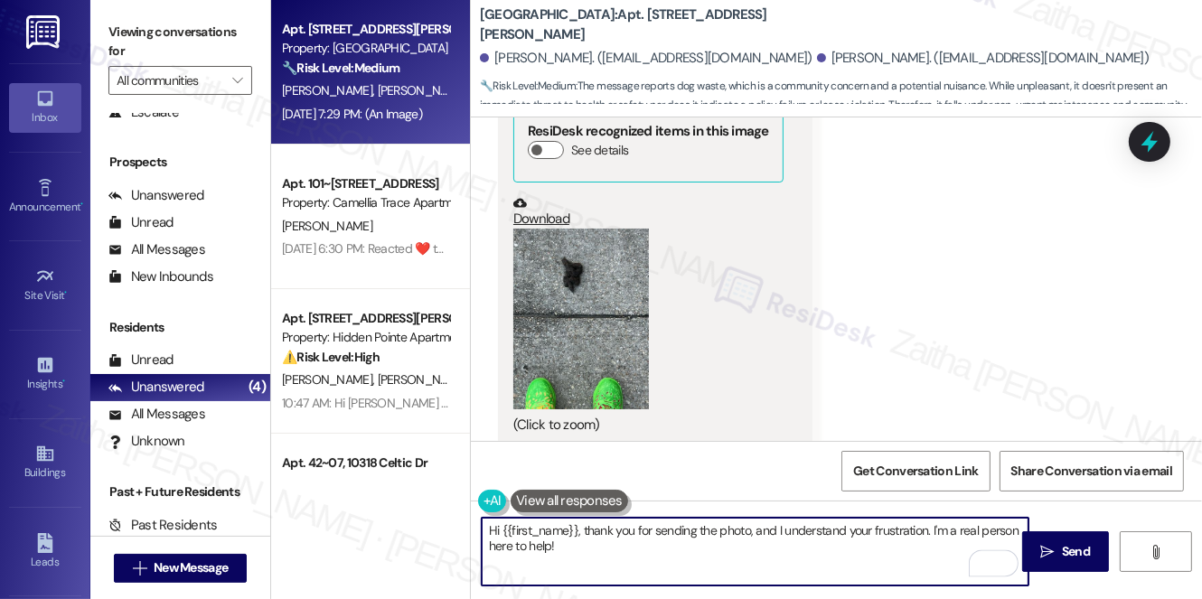
scroll to position [1925, 0]
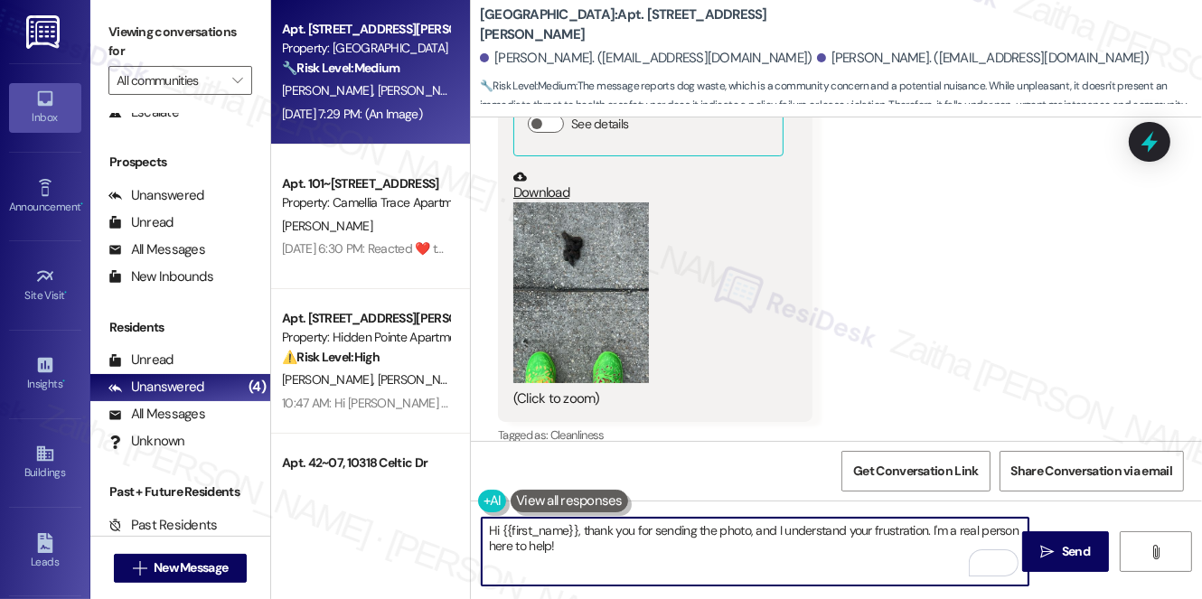
click at [588, 274] on button "Zoom image" at bounding box center [582, 293] width 136 height 181
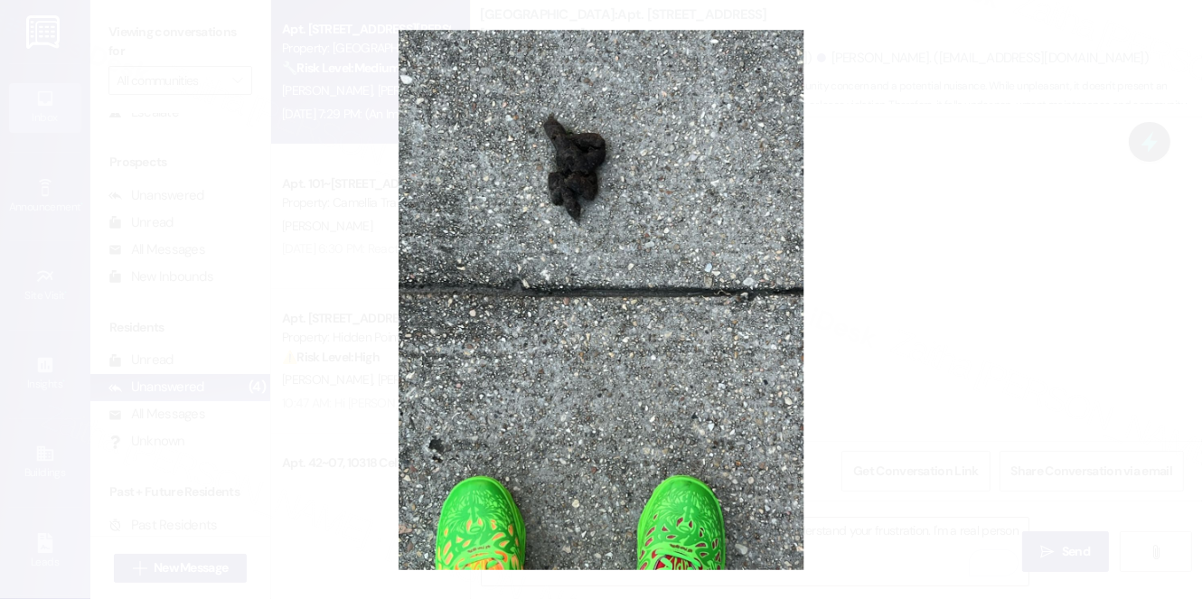
click at [938, 262] on button "Unzoom image" at bounding box center [601, 299] width 1202 height 599
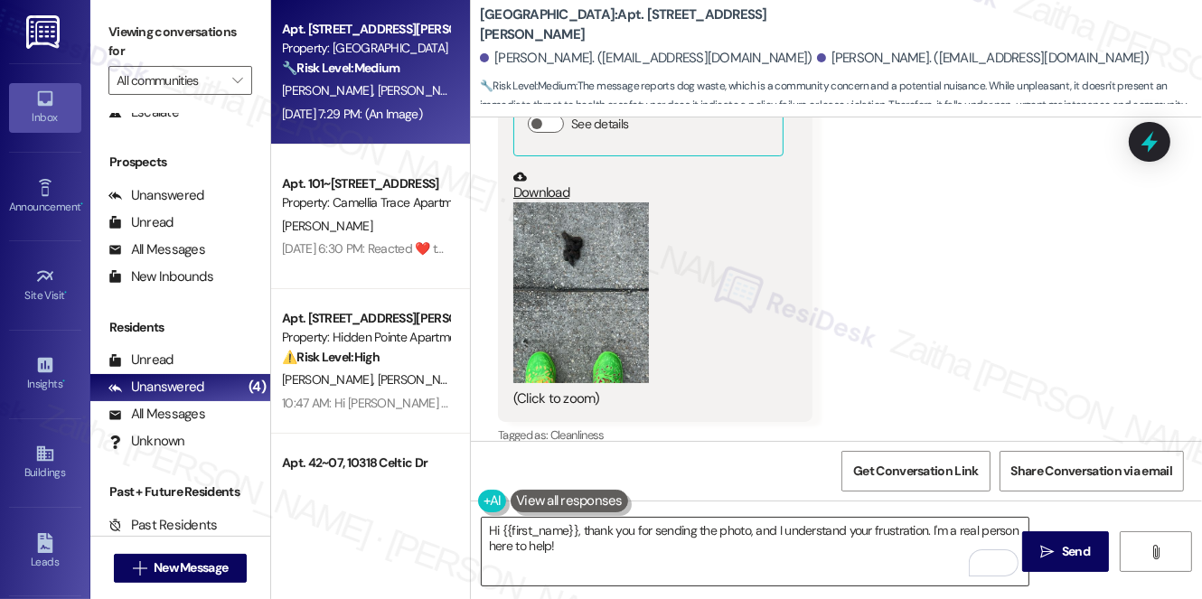
click at [757, 523] on textarea "Hi {{first_name}}, thank you for sending the photo, and I understand your frust…" at bounding box center [755, 552] width 547 height 68
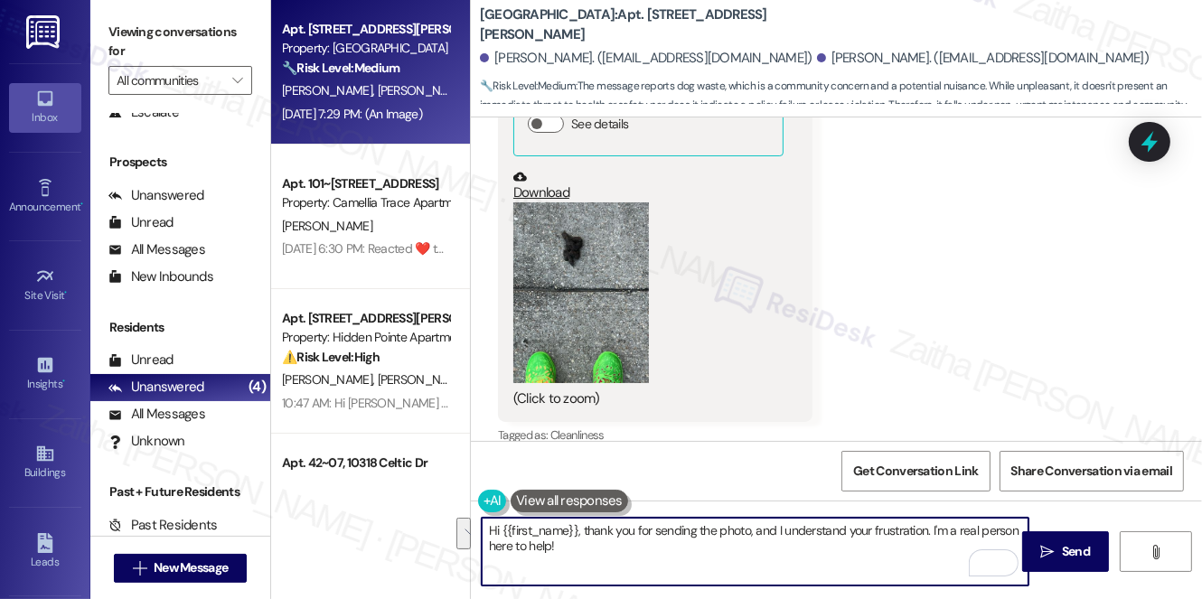
drag, startPoint x: 780, startPoint y: 531, endPoint x: 796, endPoint y: 539, distance: 17.4
click at [789, 547] on textarea "Hi {{first_name}}, thank you for sending the photo, and I understand your frust…" at bounding box center [755, 552] width 547 height 68
paste textarea "I’m sorry to hear about the issue with dog waste around the property — I comple…"
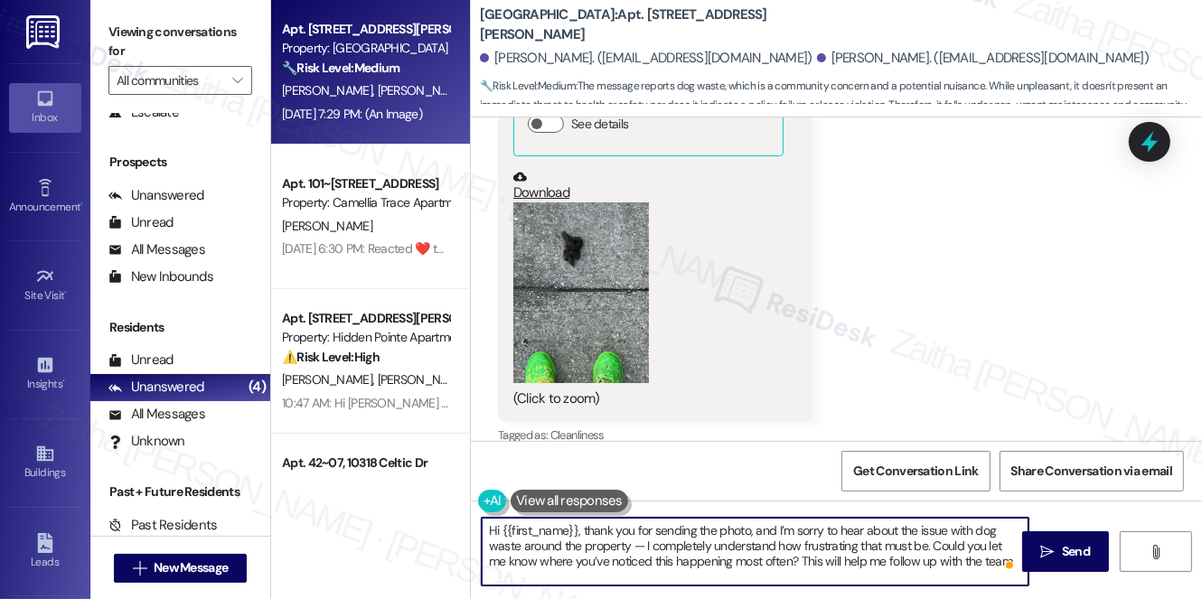
click at [644, 546] on textarea "Hi {{first_name}}, thank you for sending the photo, and I’m sorry to hear about…" at bounding box center [755, 552] width 547 height 68
click at [992, 561] on textarea "Hi {{first_name}}, thank you for sending the photo, and I’m sorry to hear about…" at bounding box center [755, 552] width 547 height 68
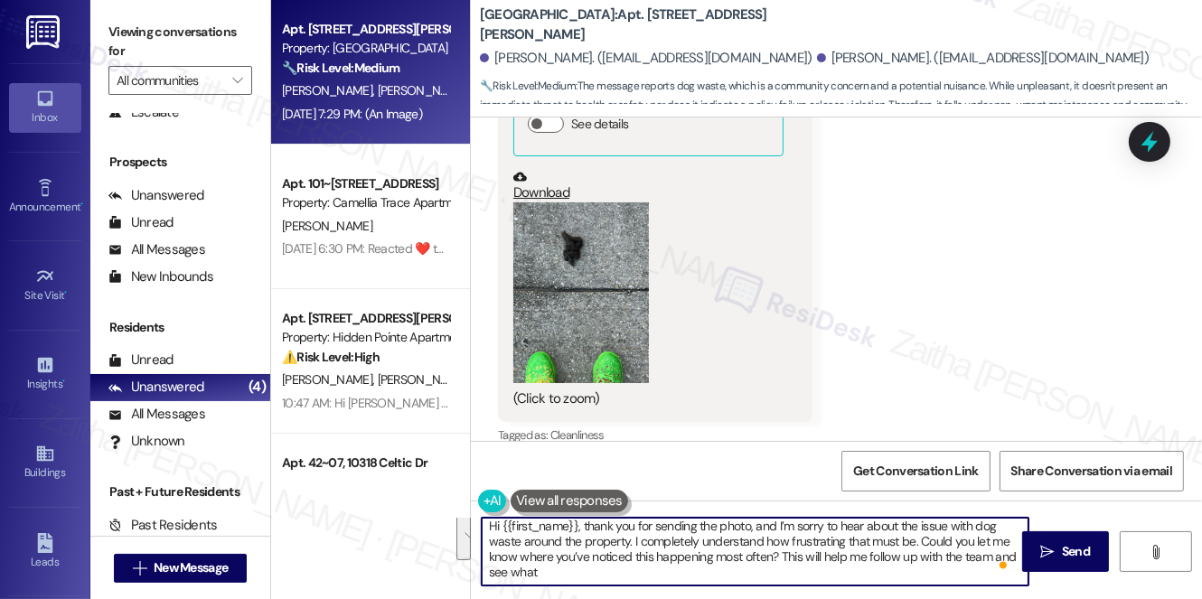
drag, startPoint x: 919, startPoint y: 541, endPoint x: 933, endPoint y: 574, distance: 36.1
click at [933, 578] on textarea "Hi {{first_name}}, thank you for sending the photo, and I’m sorry to hear about…" at bounding box center [755, 552] width 547 height 68
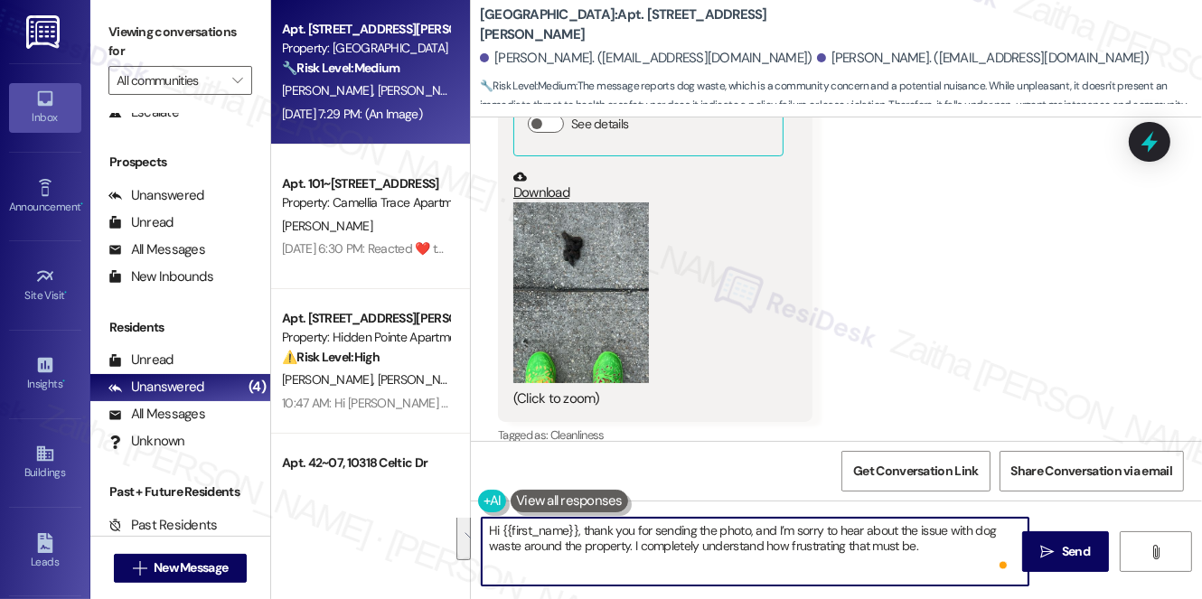
scroll to position [0, 0]
paste textarea "Could you let me know where you’ve noticed this happening most often so I can p…"
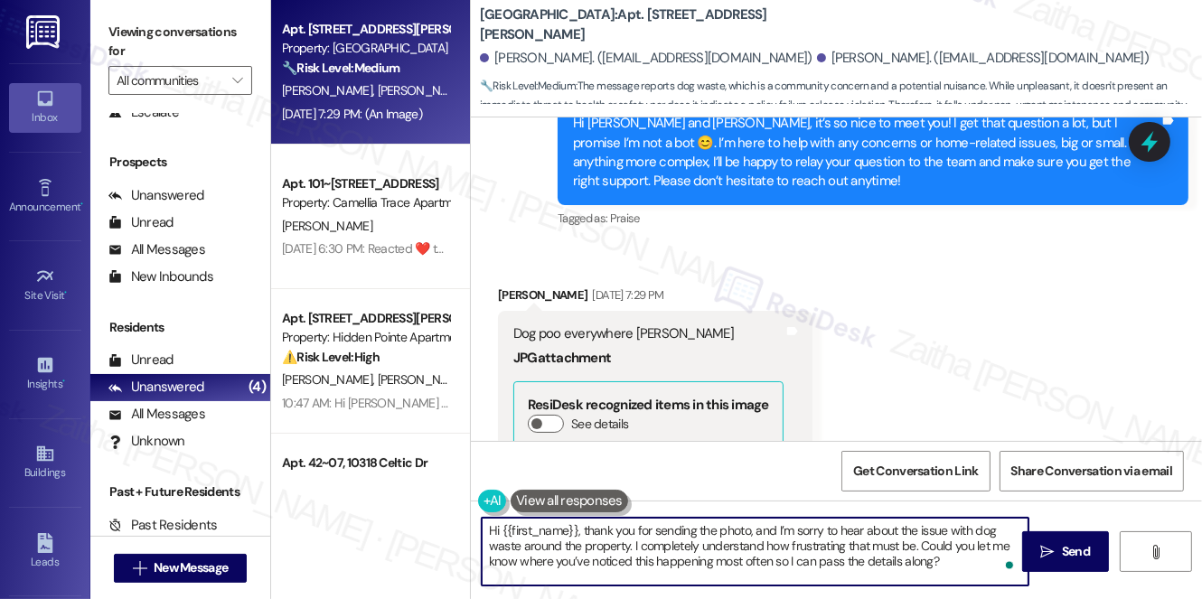
scroll to position [1596, 0]
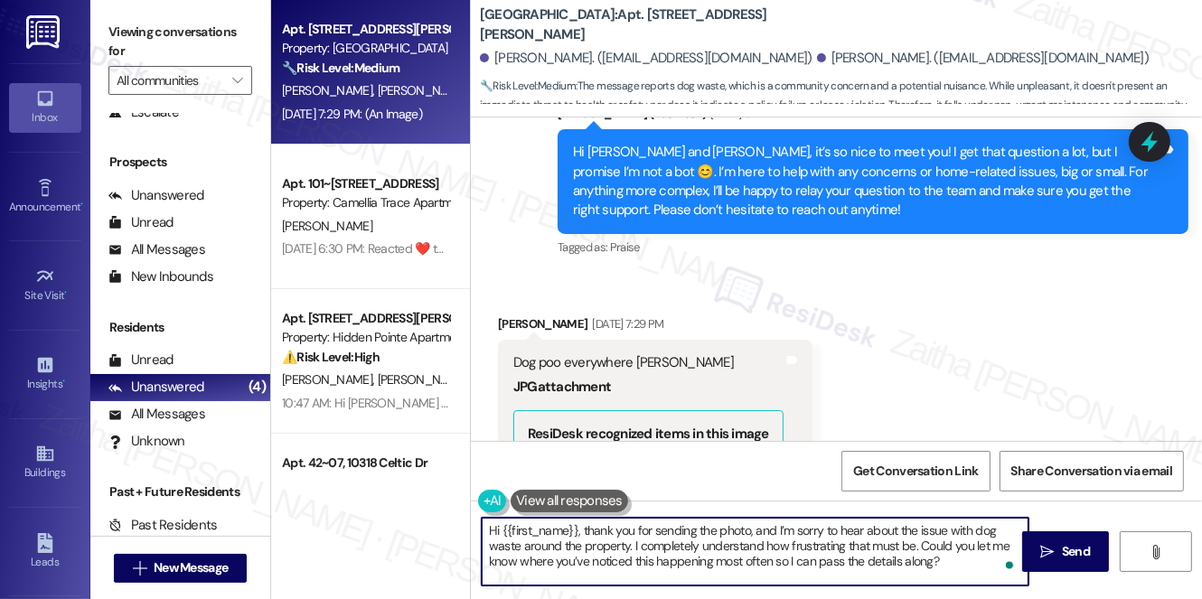
click at [508, 315] on div "[PERSON_NAME] [DATE] 7:29 PM" at bounding box center [655, 327] width 315 height 25
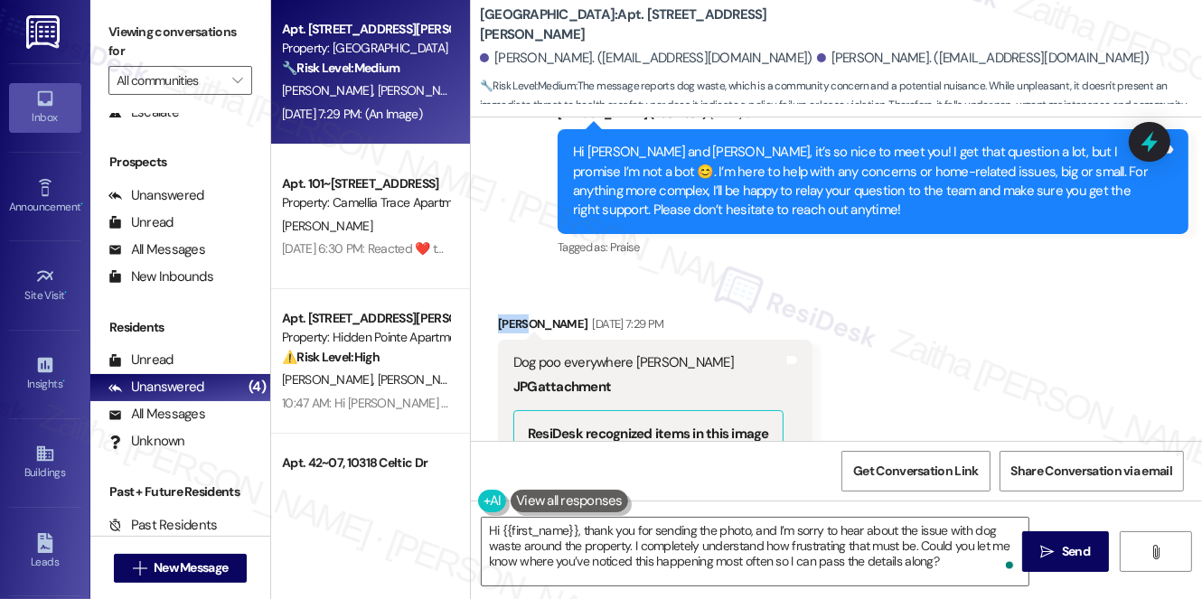
click at [508, 315] on div "[PERSON_NAME] [DATE] 7:29 PM" at bounding box center [655, 327] width 315 height 25
copy div "[PERSON_NAME]"
click at [551, 533] on textarea "Hi {{first_name}}, thank you for sending the photo, and I’m sorry to hear about…" at bounding box center [755, 552] width 547 height 68
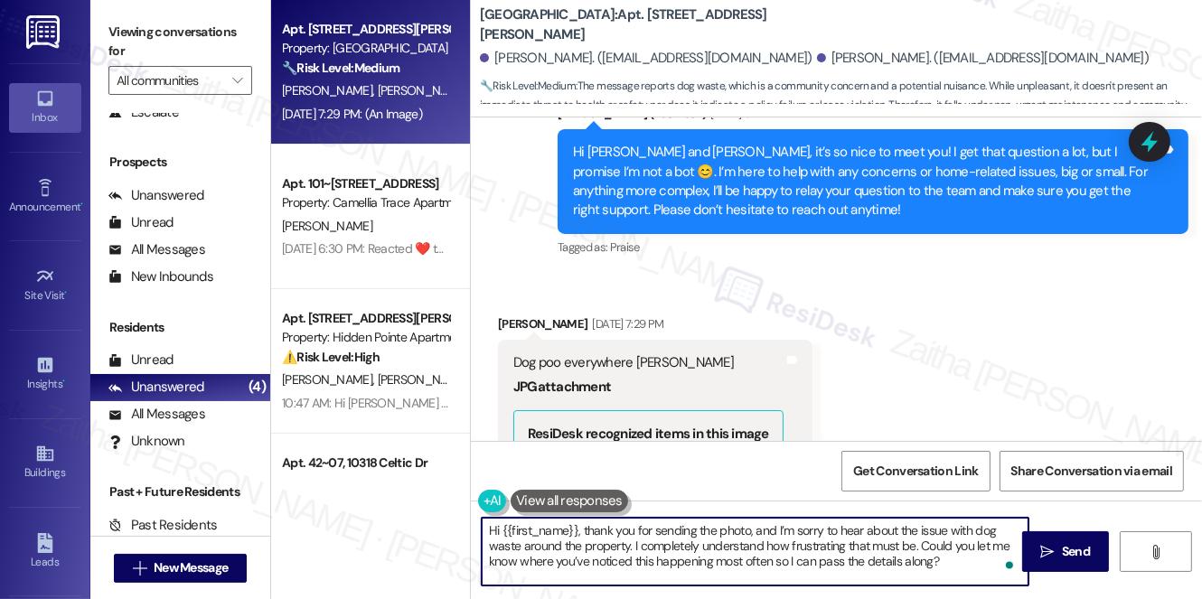
click at [551, 533] on textarea "Hi {{first_name}}, thank you for sending the photo, and I’m sorry to hear about…" at bounding box center [755, 552] width 547 height 68
paste textarea "[PERSON_NAME]"
type textarea "Hi [PERSON_NAME], thank you for sending the photo, and I’m sorry to hear about …"
click at [1080, 548] on span "Send" at bounding box center [1076, 551] width 28 height 19
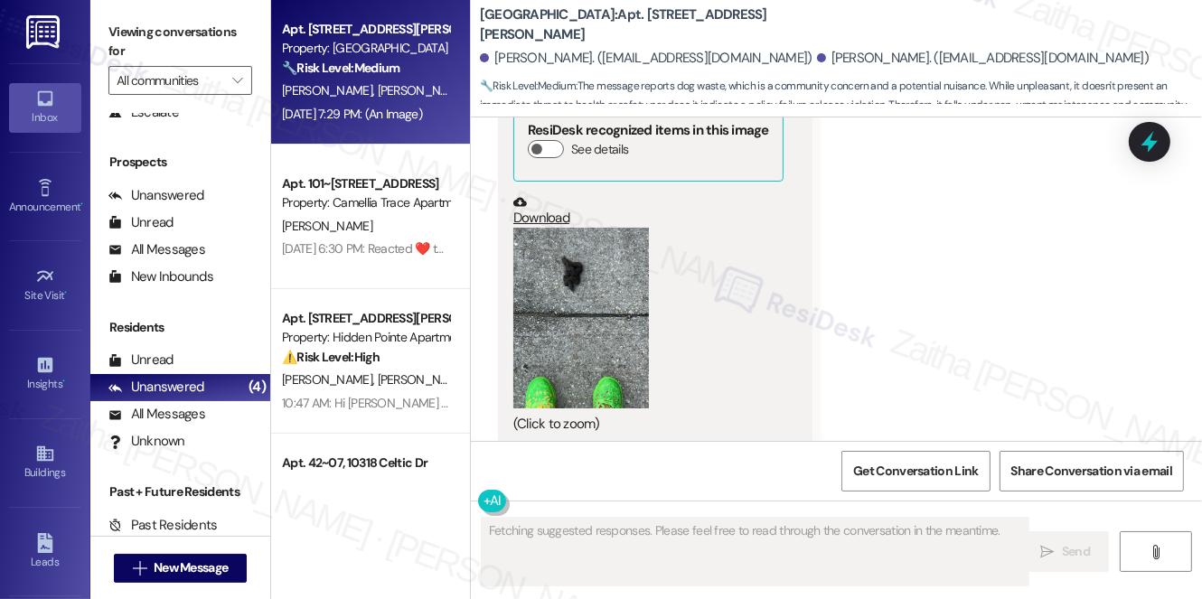
scroll to position [1924, 0]
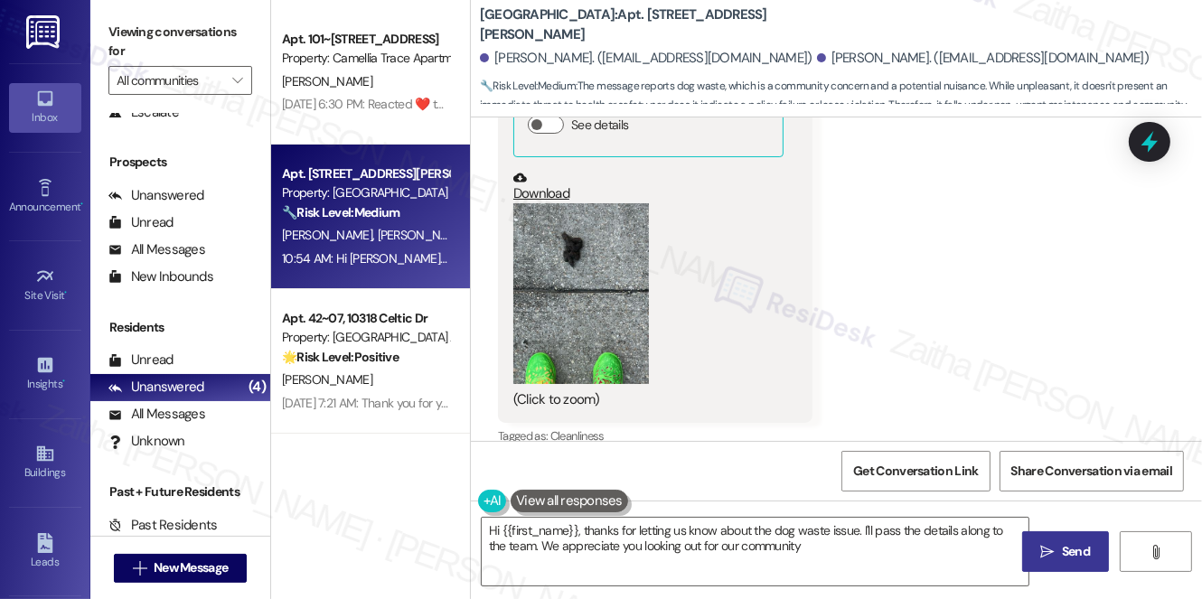
type textarea "Hi {{first_name}}, thanks for letting us know about the dog waste issue. I'll p…"
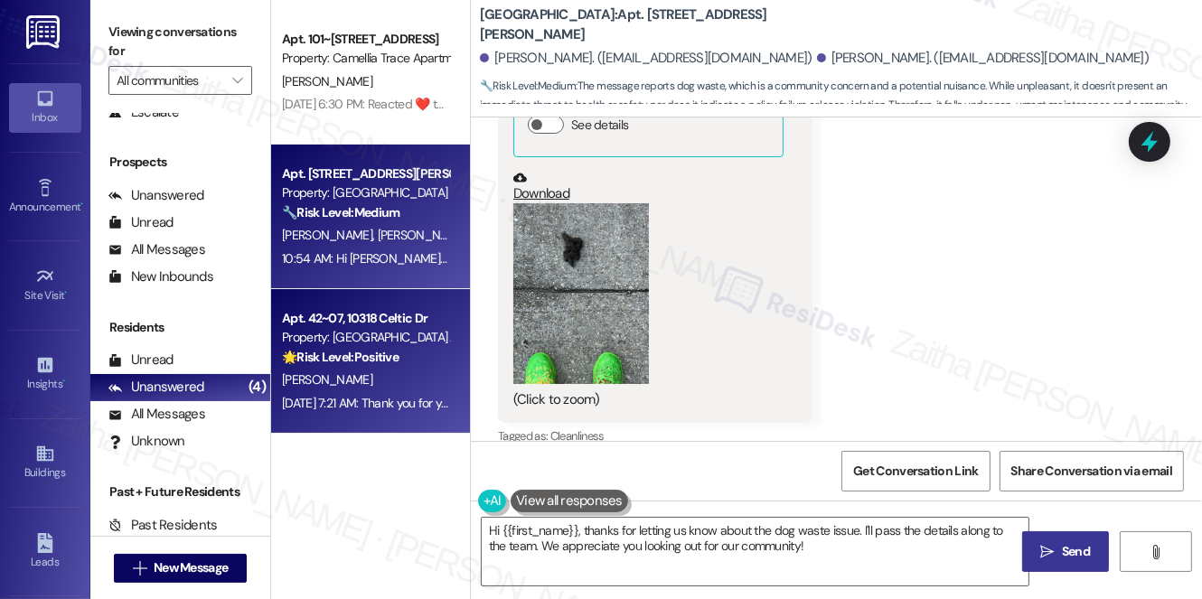
click at [387, 387] on div "[PERSON_NAME]" at bounding box center [365, 380] width 171 height 23
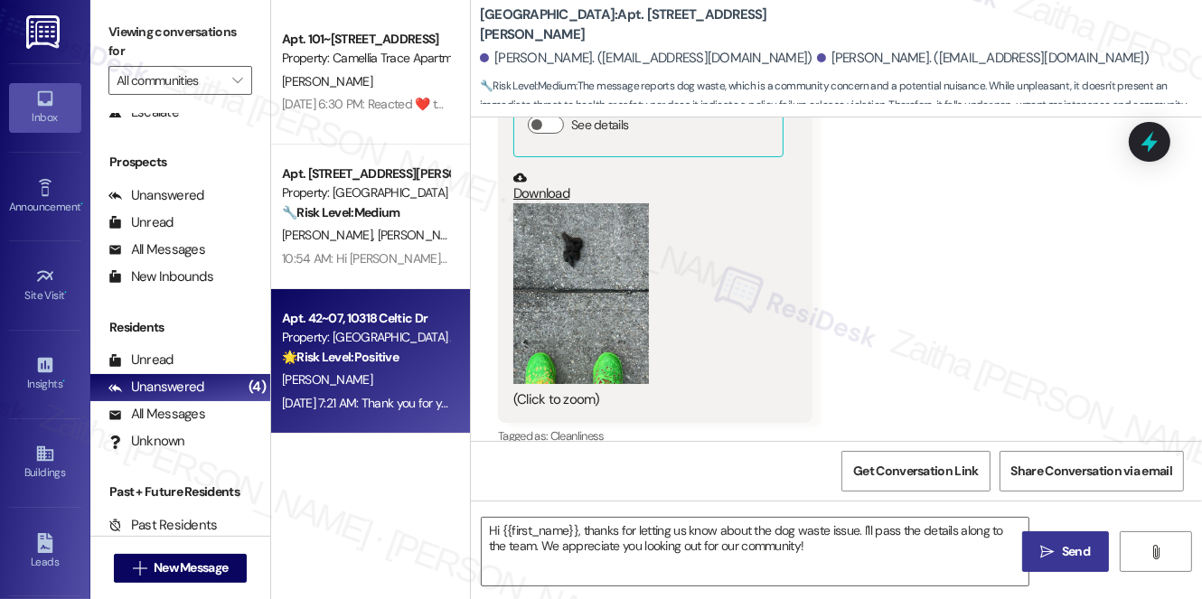
type textarea "Fetching suggested responses. Please feel free to read through the conversation…"
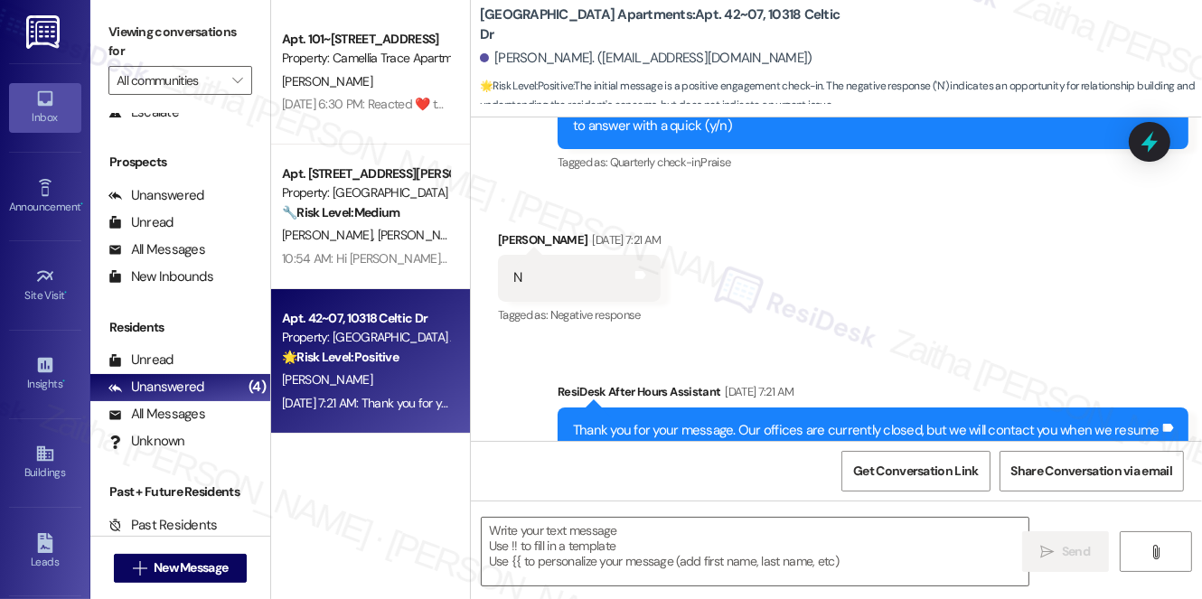
scroll to position [341, 0]
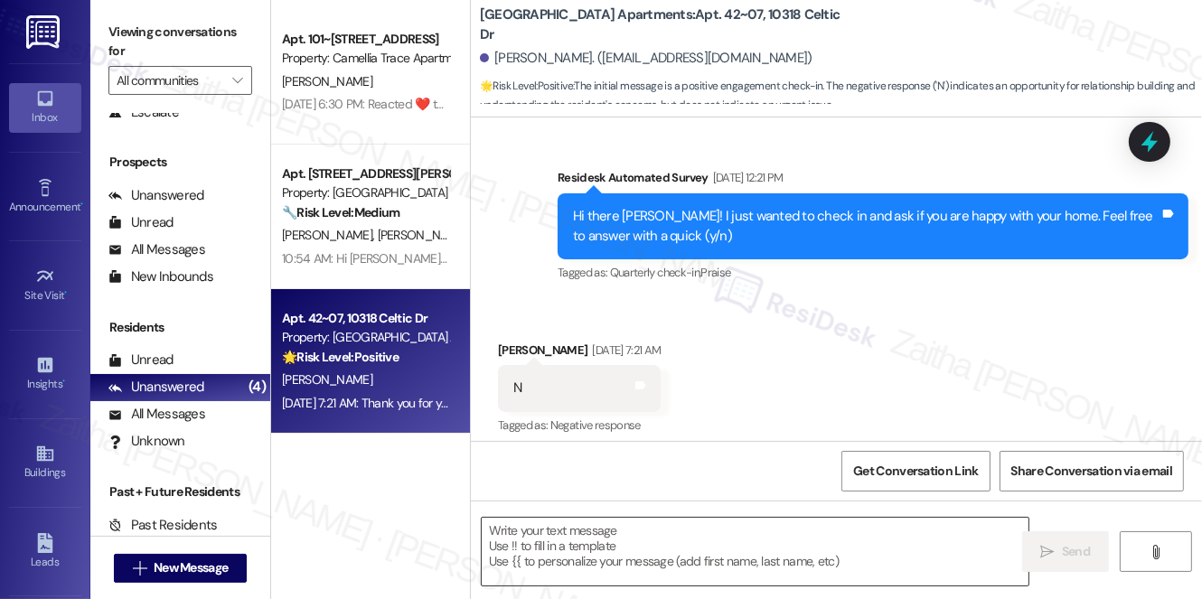
click at [564, 545] on textarea at bounding box center [755, 552] width 547 height 68
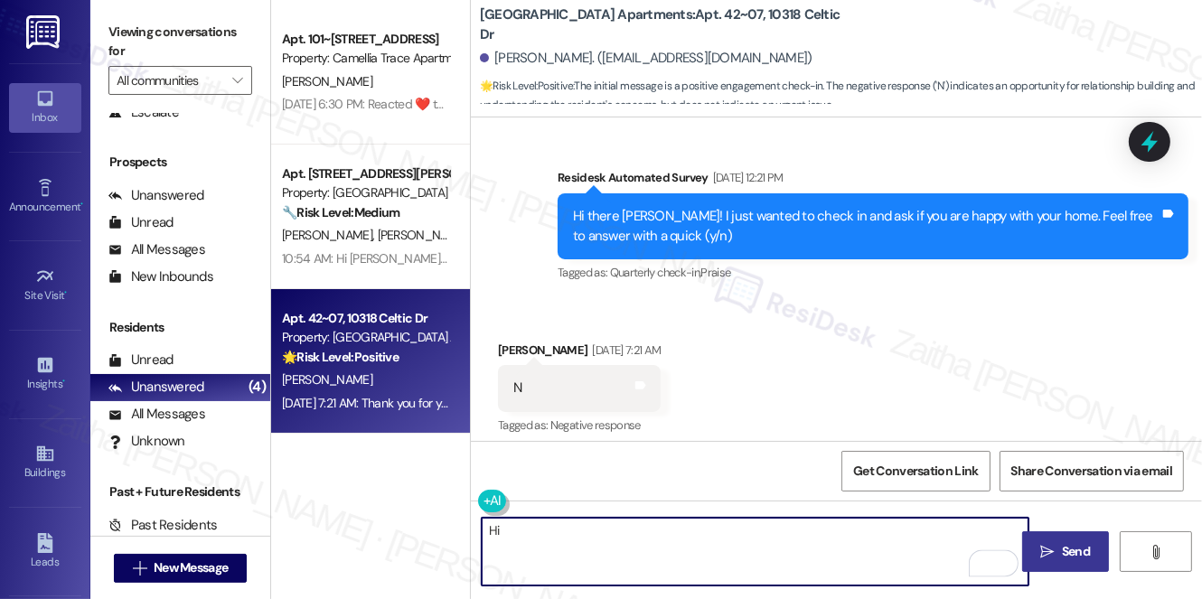
click at [514, 341] on div "[PERSON_NAME] [DATE] 7:21 AM" at bounding box center [579, 353] width 163 height 25
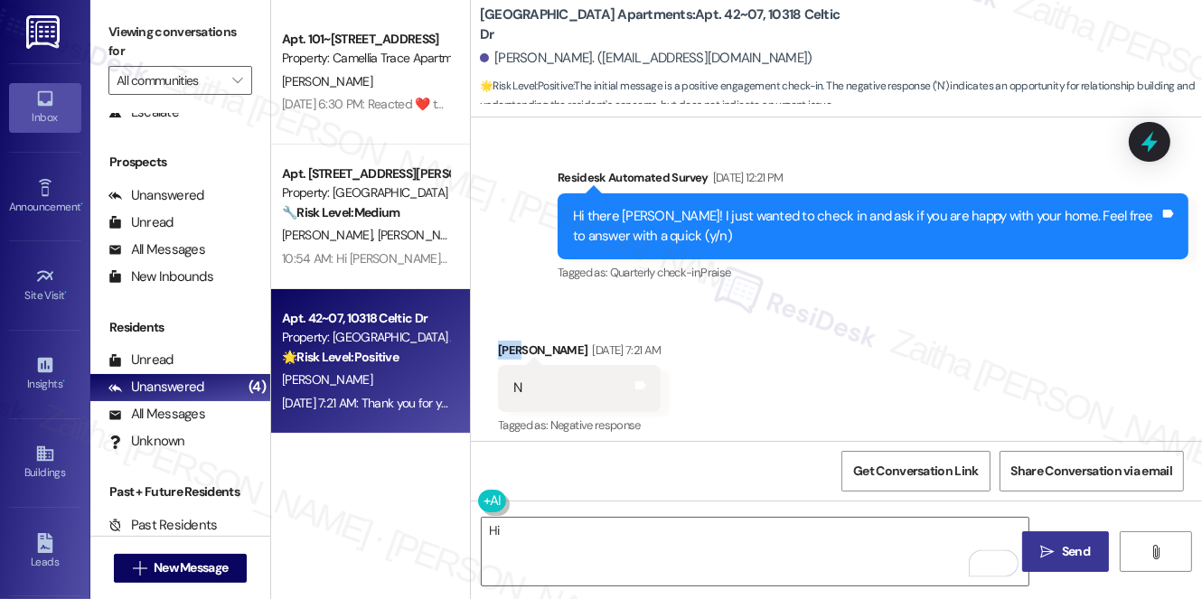
click at [514, 341] on div "[PERSON_NAME] [DATE] 7:21 AM" at bounding box center [579, 353] width 163 height 25
copy div "[PERSON_NAME]"
click at [527, 529] on textarea "Hi" at bounding box center [755, 552] width 547 height 68
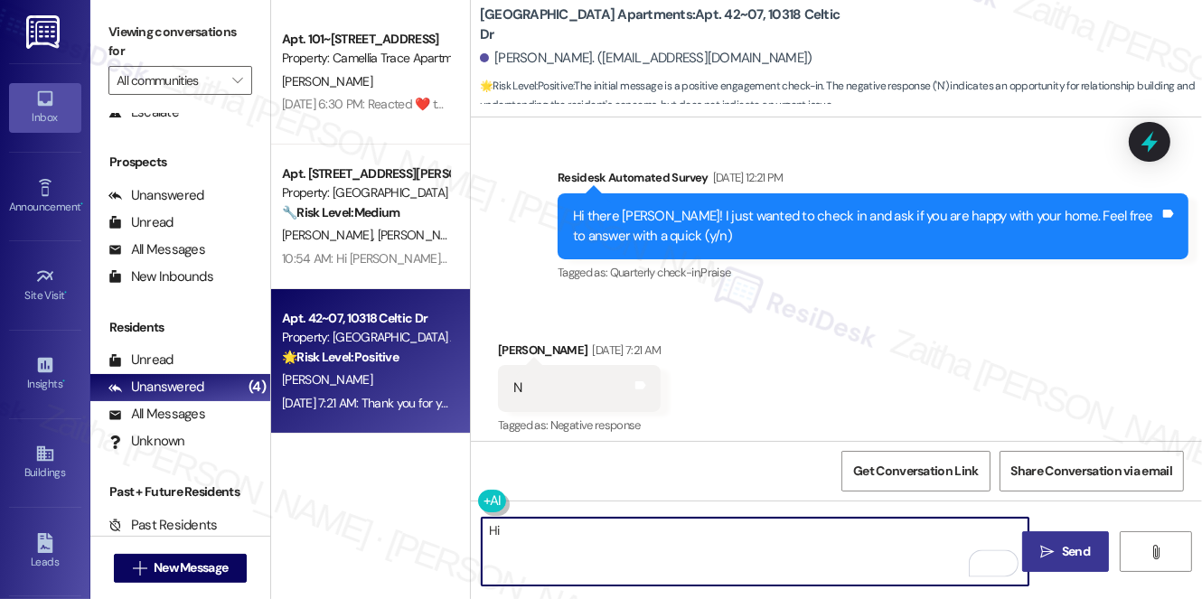
paste textarea "[PERSON_NAME]"
click at [499, 538] on textarea "HiJohn" at bounding box center [755, 552] width 547 height 68
click at [542, 533] on textarea "Hi [PERSON_NAME]" at bounding box center [755, 552] width 547 height 68
click at [736, 530] on textarea "Hi [PERSON_NAME], thank you for your feedback." at bounding box center [755, 552] width 547 height 68
paste textarea "I understand you're not happy with your home. I'm sorry to hear that. I'd like …"
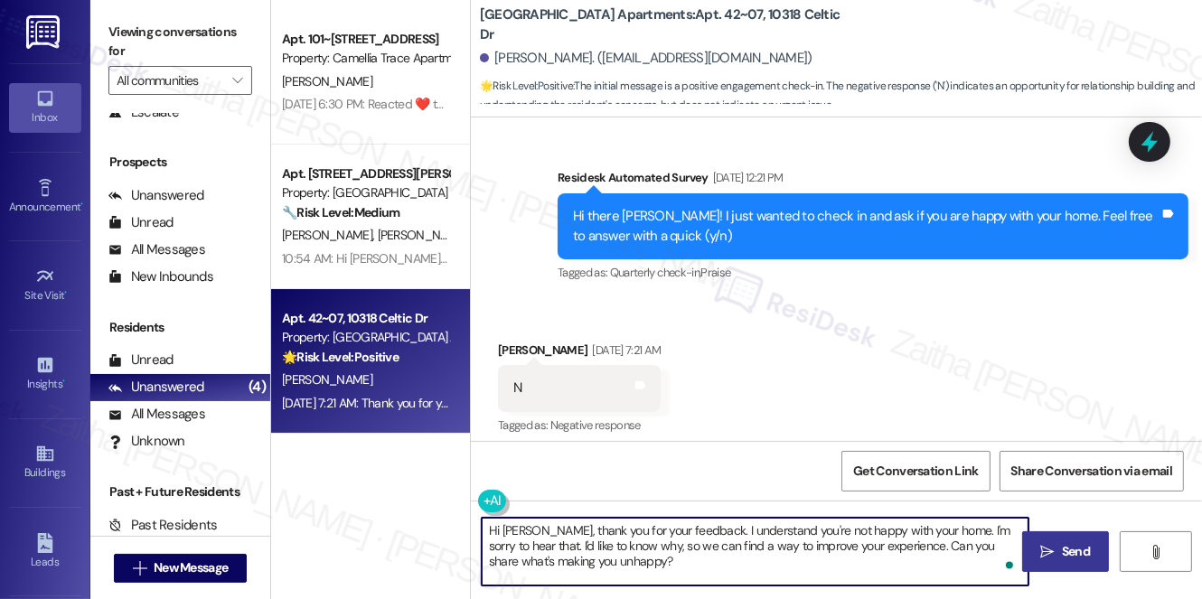
type textarea "Hi [PERSON_NAME], thank you for your feedback. I understand you're not happy wi…"
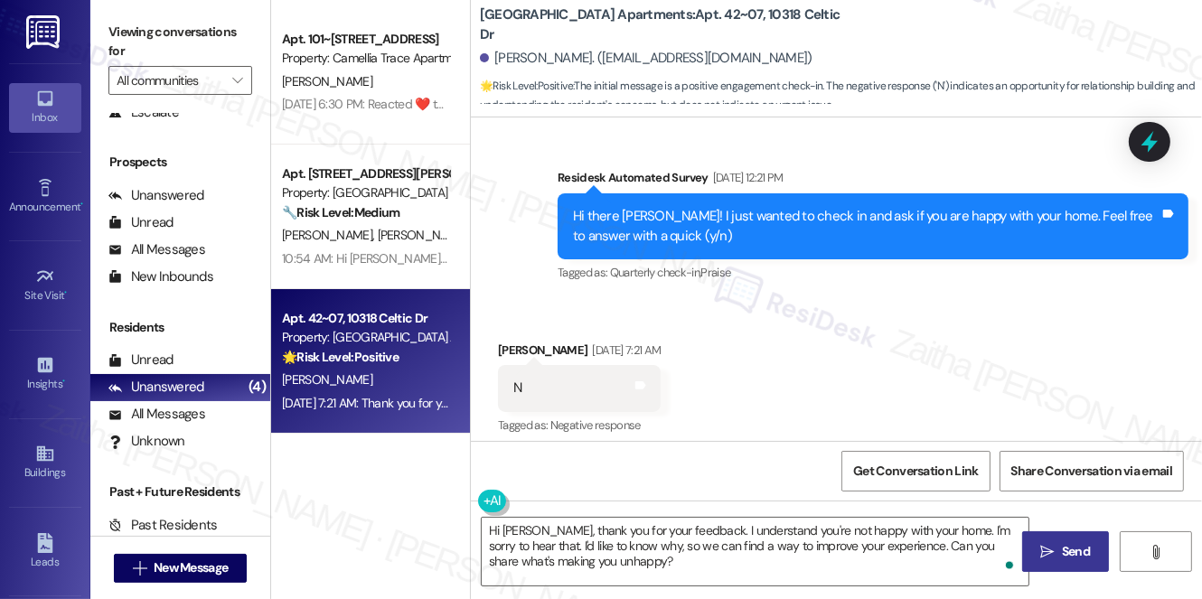
click at [1068, 546] on span "Send" at bounding box center [1076, 551] width 28 height 19
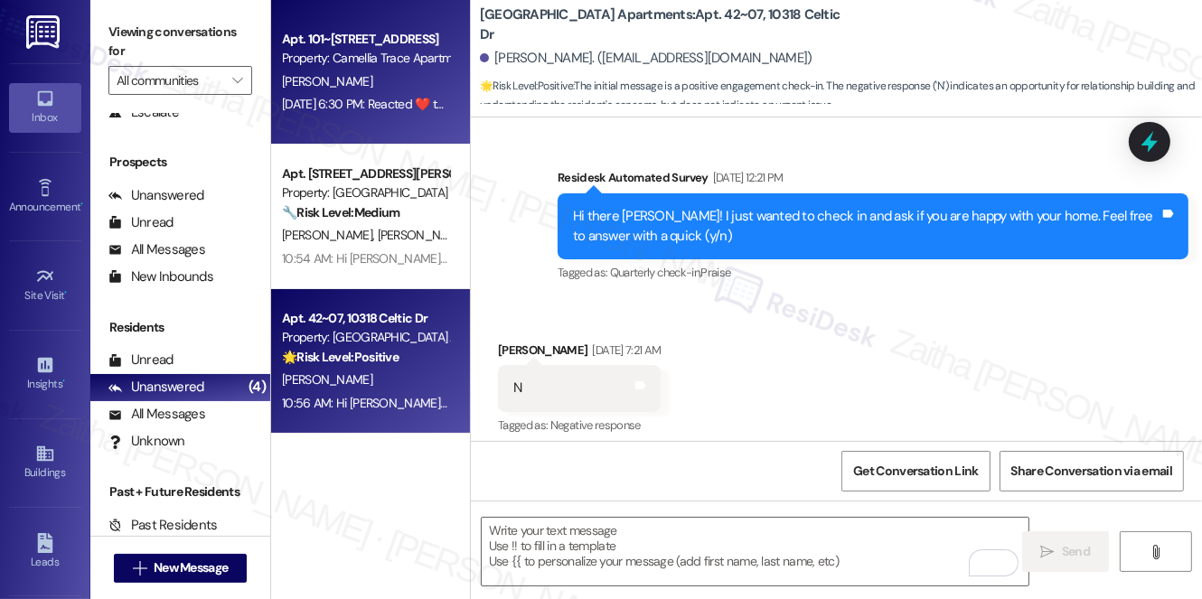
click at [396, 75] on div "[PERSON_NAME]" at bounding box center [365, 82] width 171 height 23
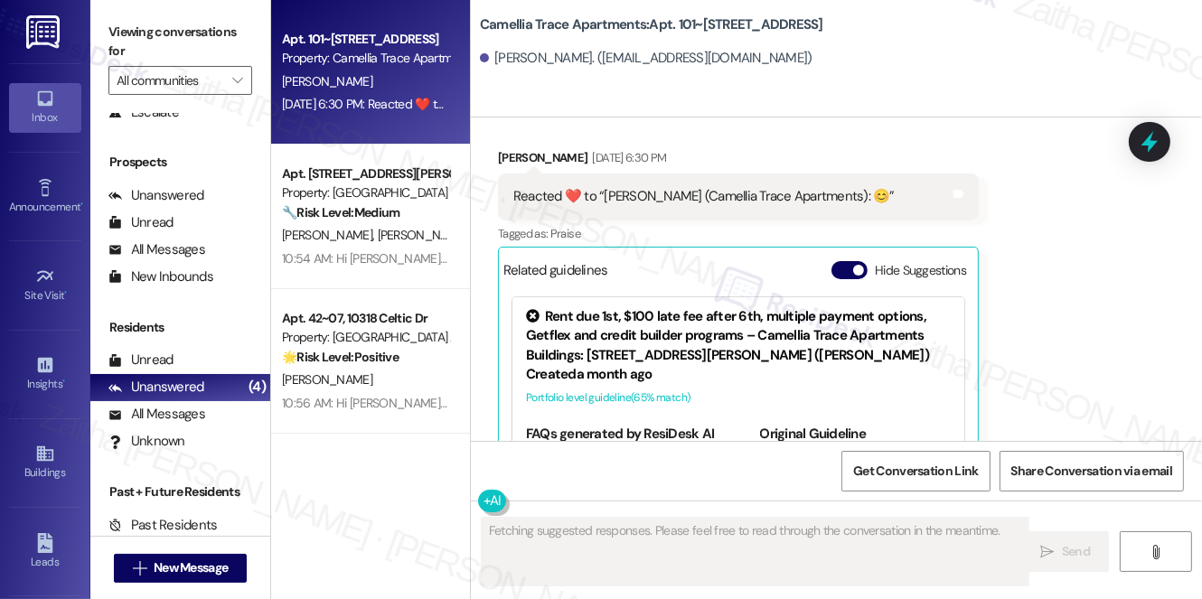
scroll to position [1856, 0]
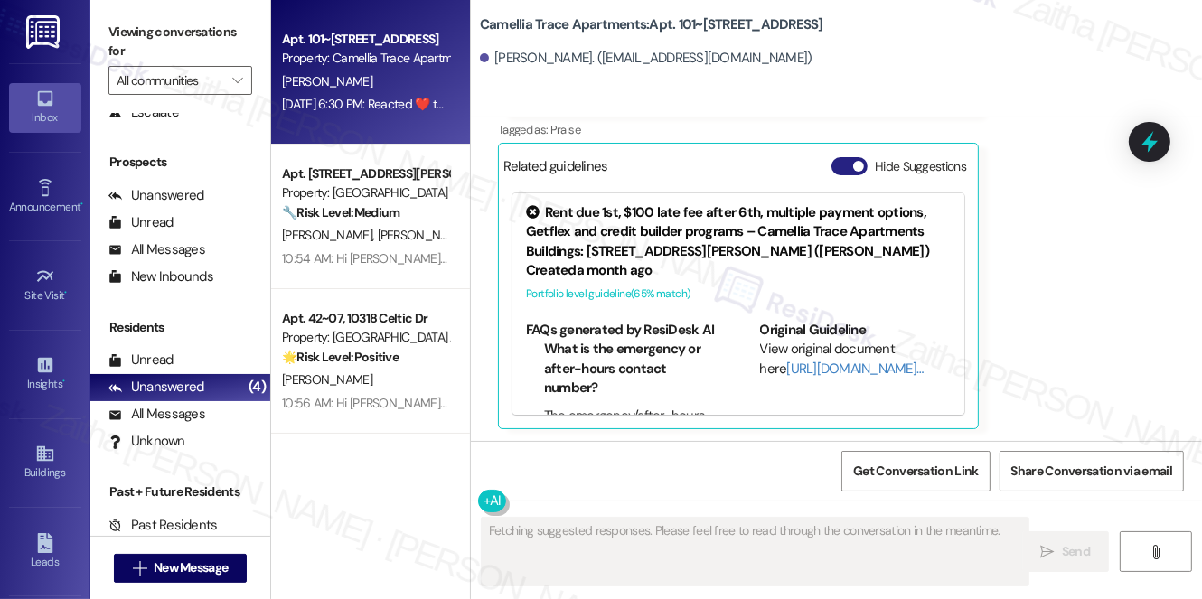
click at [853, 162] on button "Hide Suggestions" at bounding box center [850, 166] width 36 height 18
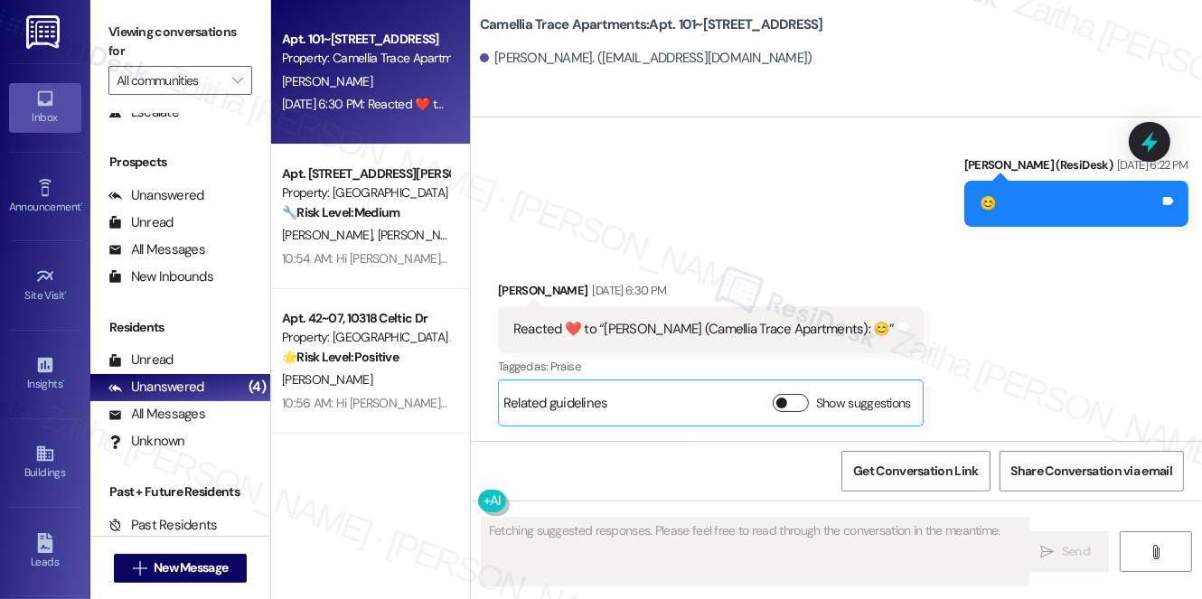
scroll to position [1617, 0]
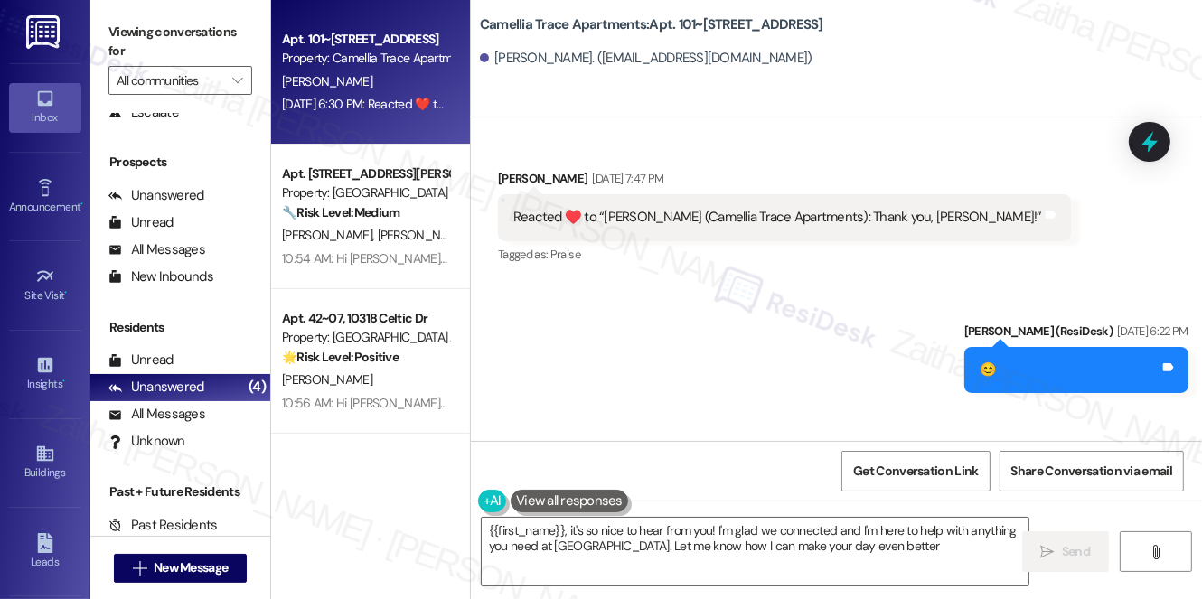
type textarea "{{first_name}}, it's so nice to hear from you! I'm glad we connected and I'm he…"
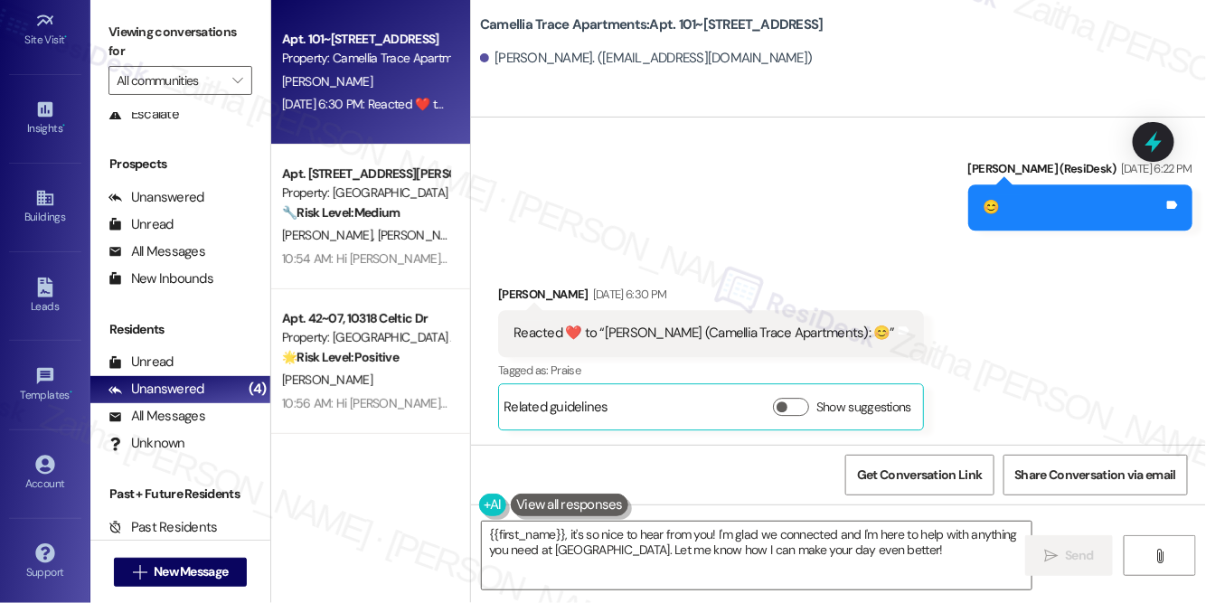
scroll to position [1614, 0]
